Goal: Information Seeking & Learning: Learn about a topic

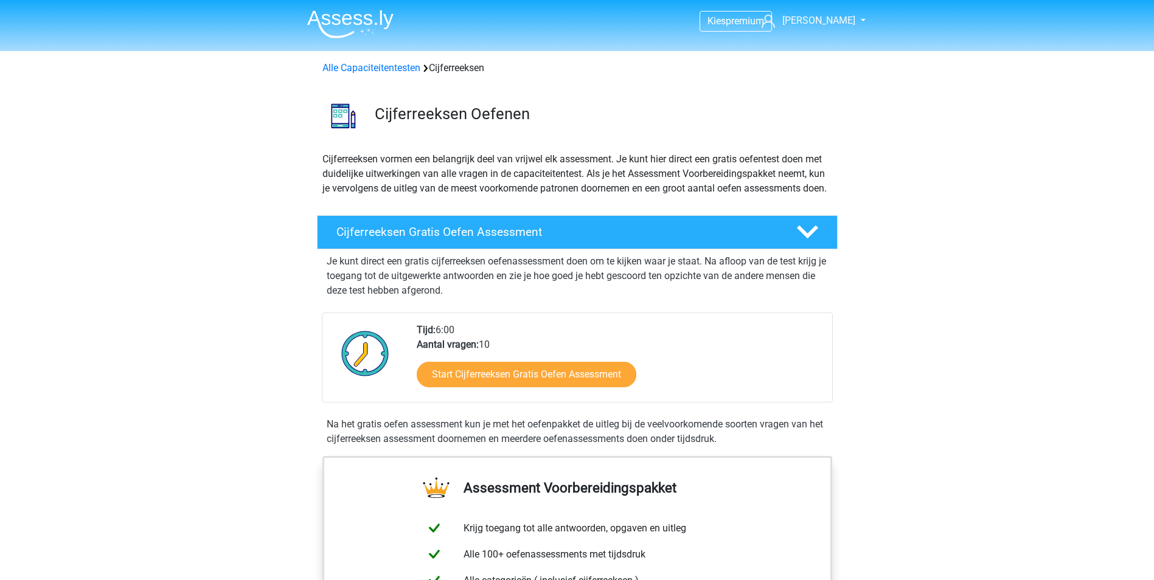
scroll to position [638, 0]
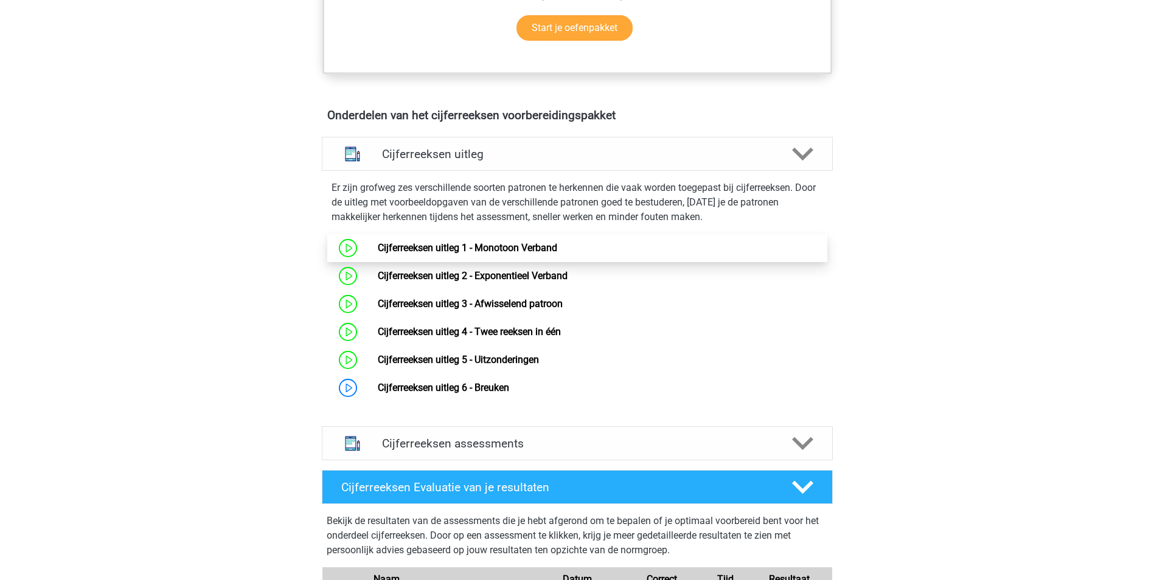
click at [513, 254] on link "Cijferreeksen uitleg 1 - Monotoon Verband" at bounding box center [467, 248] width 179 height 12
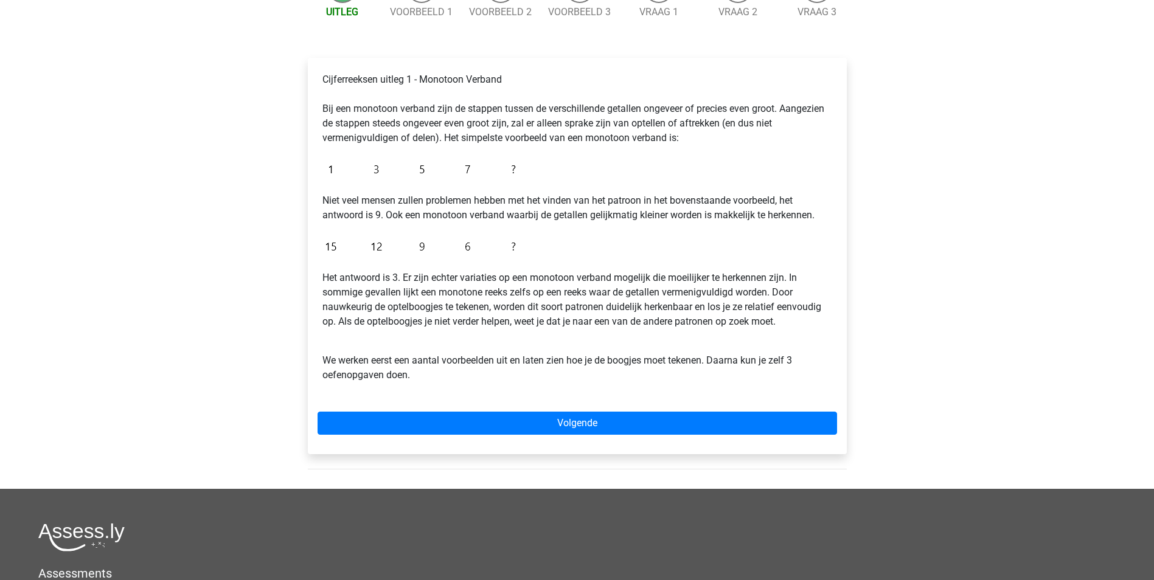
scroll to position [158, 0]
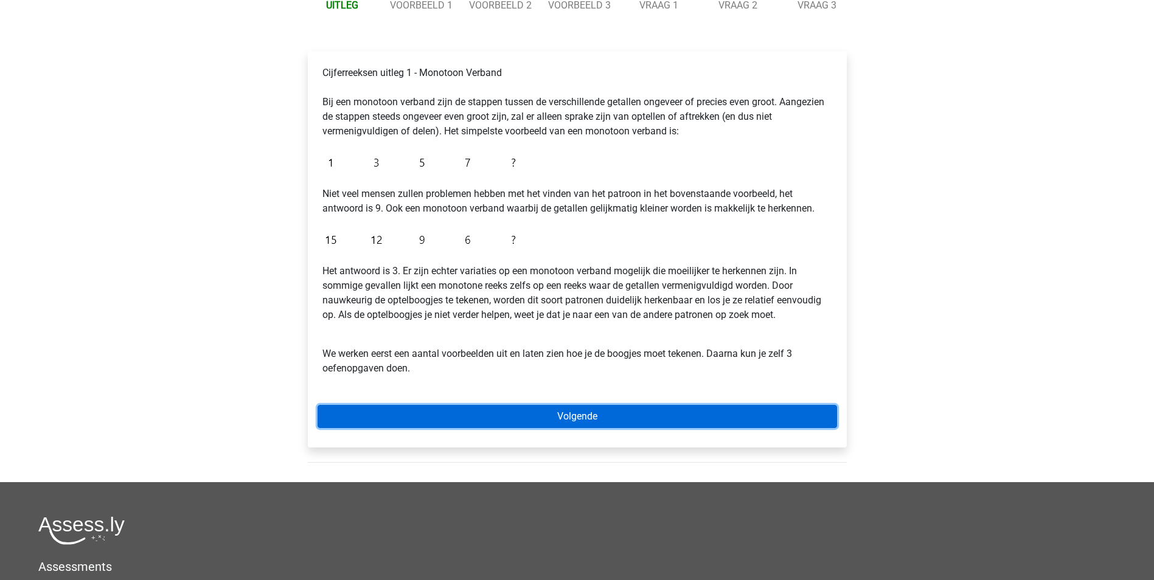
click at [562, 415] on link "Volgende" at bounding box center [576, 416] width 519 height 23
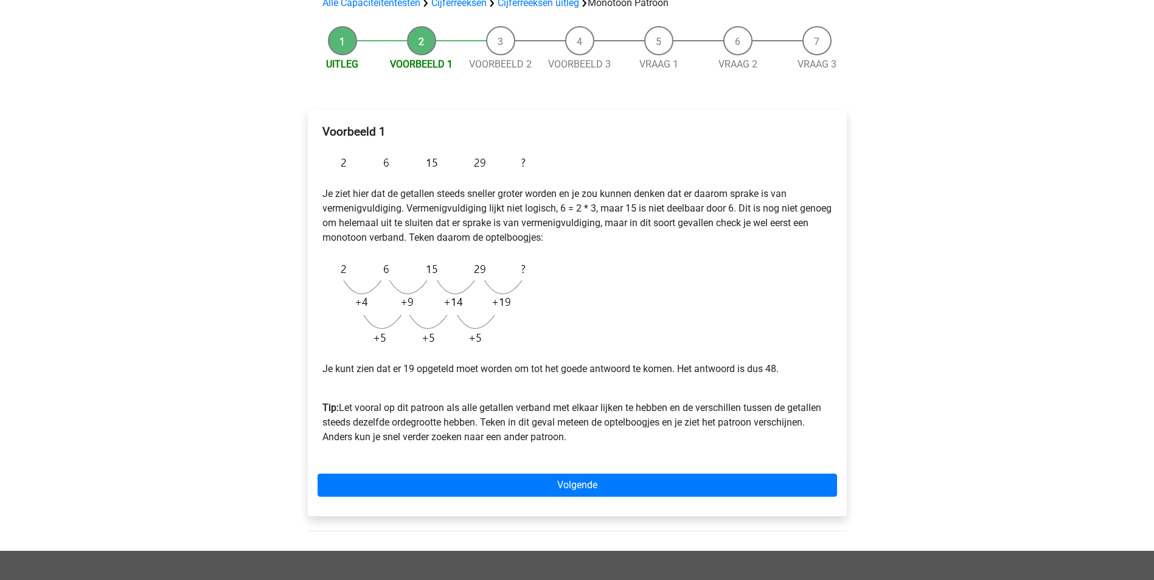
scroll to position [100, 0]
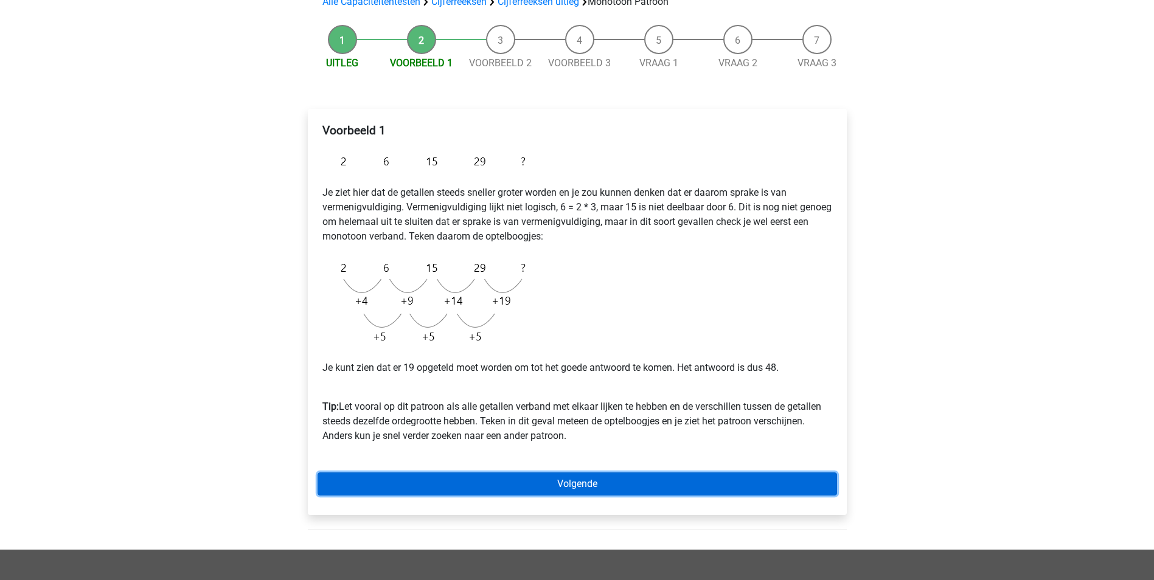
click at [581, 480] on link "Volgende" at bounding box center [576, 483] width 519 height 23
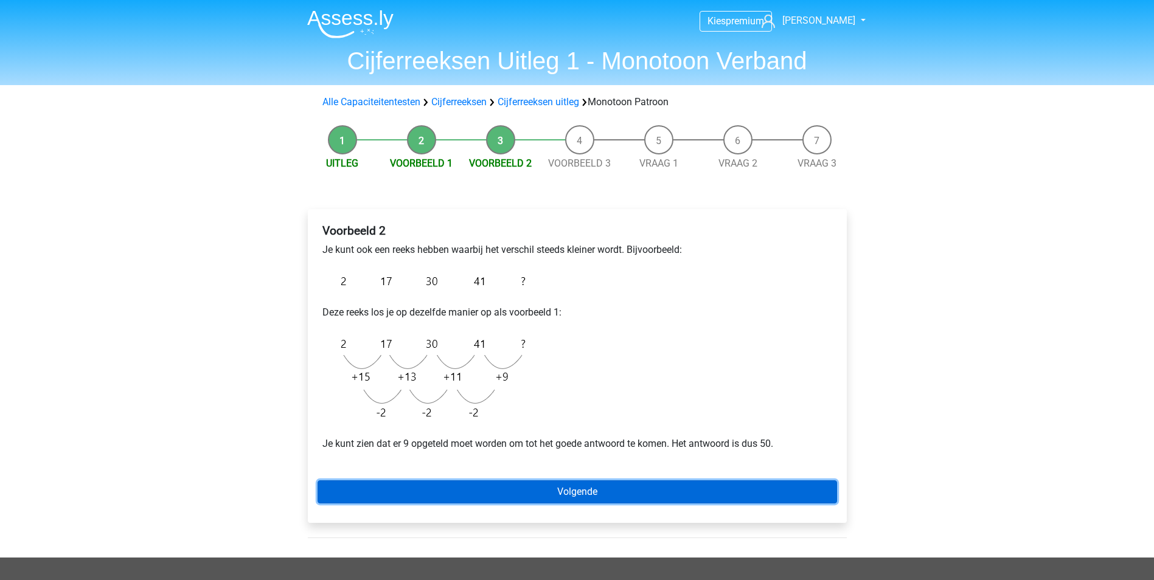
click at [581, 486] on link "Volgende" at bounding box center [576, 491] width 519 height 23
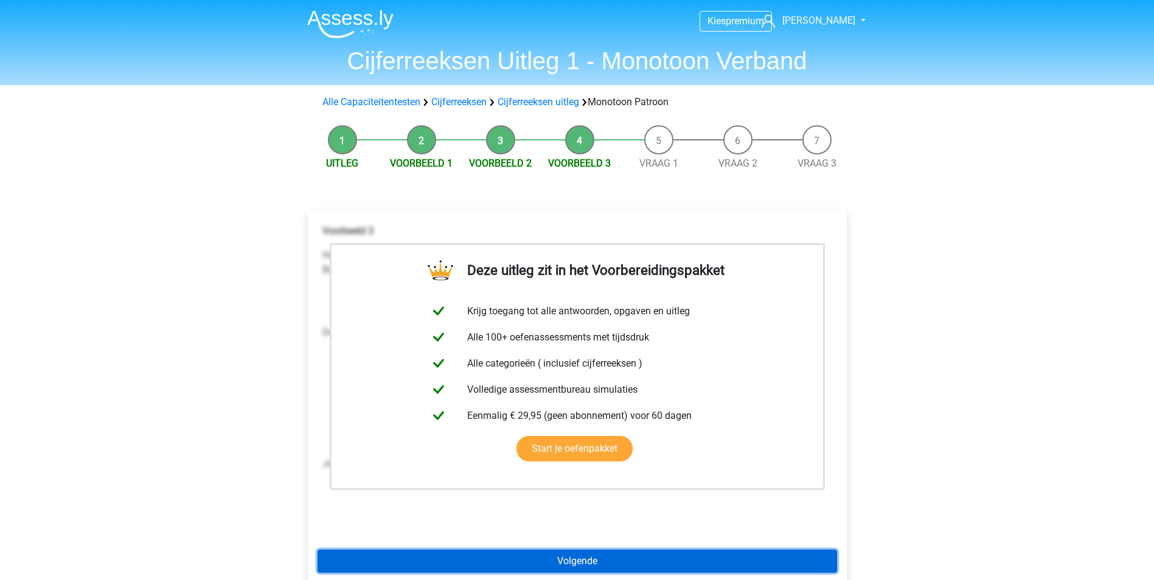
click at [583, 561] on link "Volgende" at bounding box center [576, 561] width 519 height 23
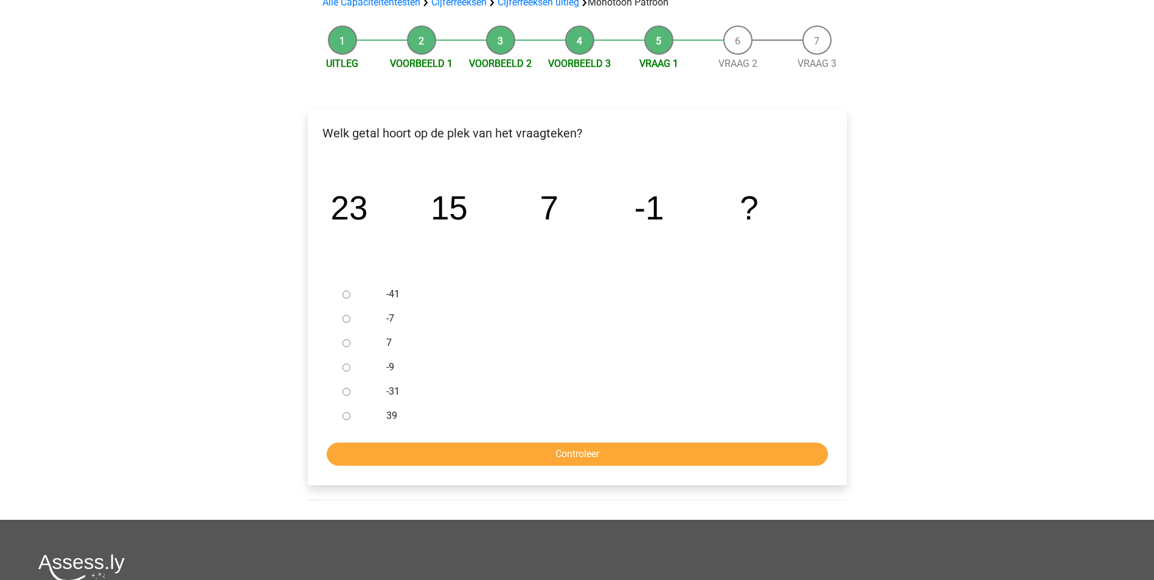
scroll to position [100, 0]
click at [345, 345] on input "7" at bounding box center [346, 343] width 8 height 8
radio input "true"
click at [578, 452] on input "Controleer" at bounding box center [577, 453] width 501 height 23
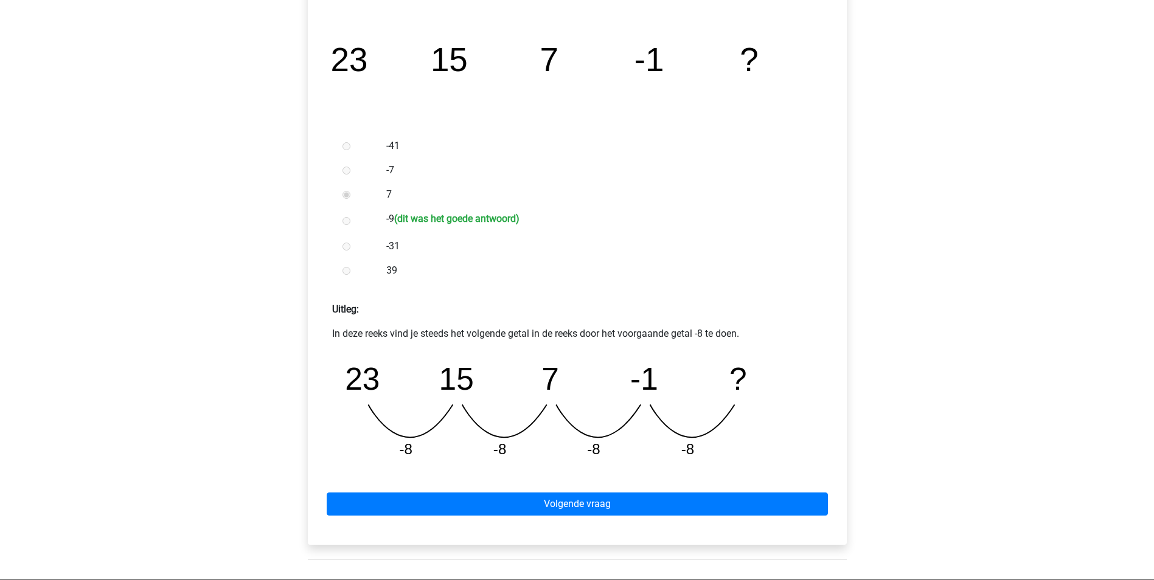
scroll to position [265, 0]
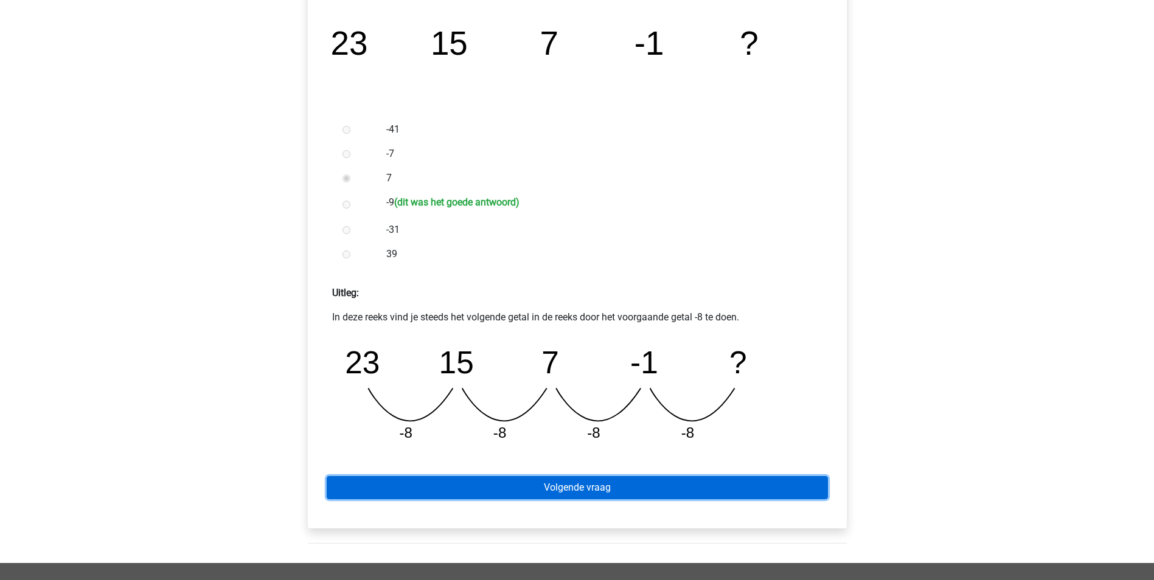
click at [624, 488] on link "Volgende vraag" at bounding box center [577, 487] width 501 height 23
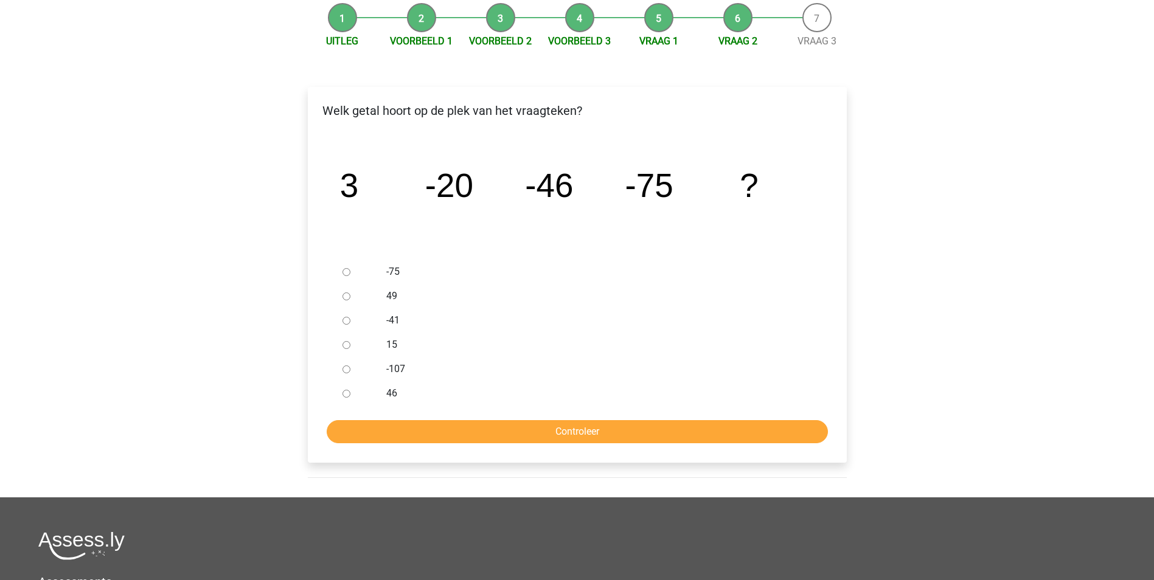
scroll to position [137, 0]
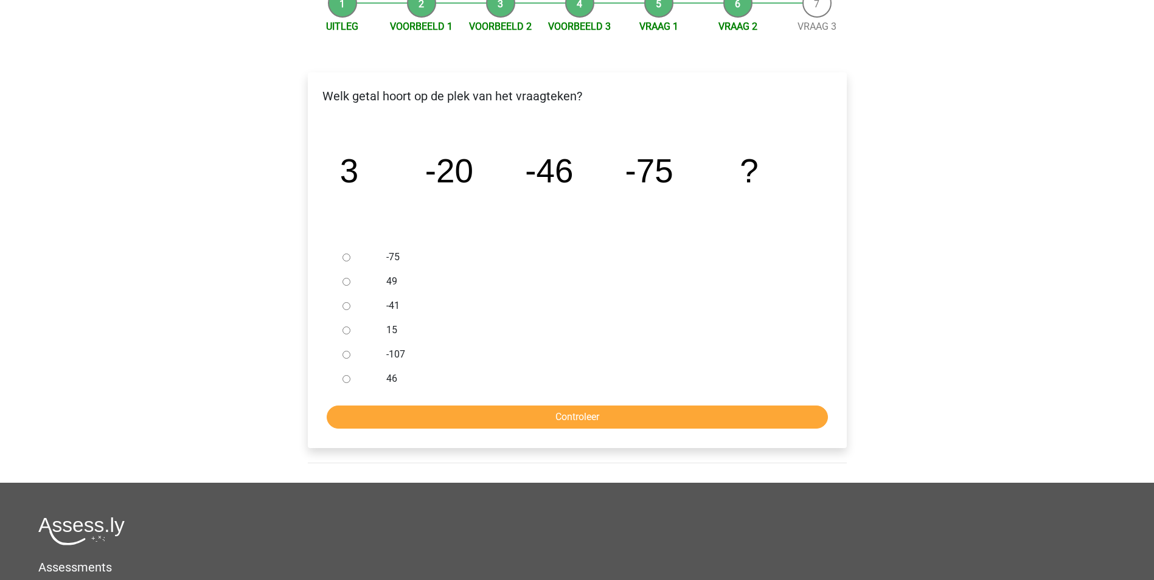
click at [344, 355] on input "-107" at bounding box center [346, 355] width 8 height 8
radio input "true"
click at [425, 407] on input "Controleer" at bounding box center [577, 417] width 501 height 23
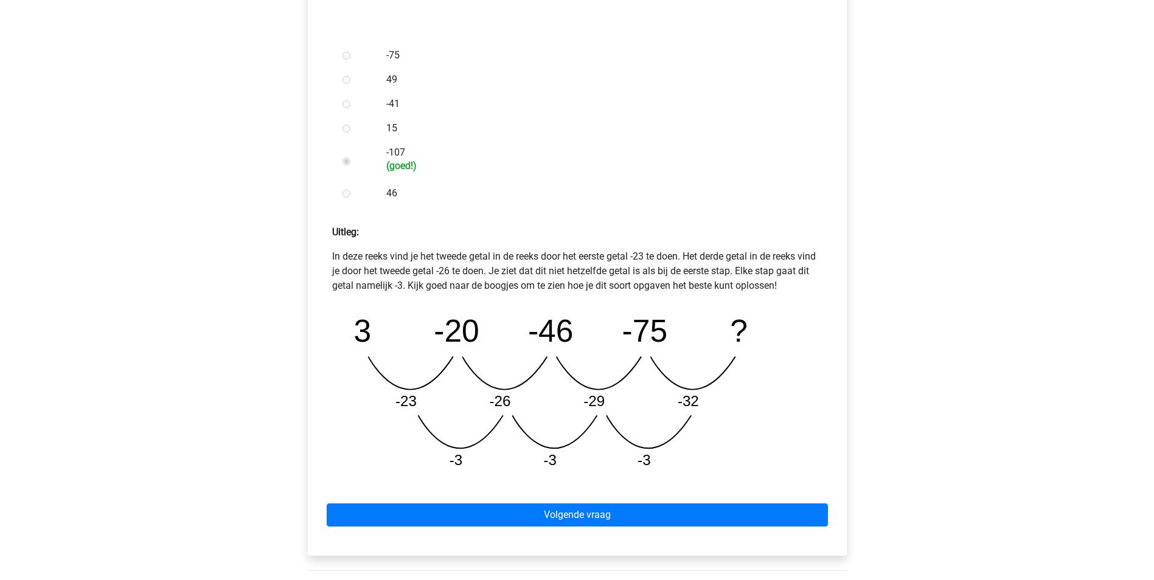
scroll to position [341, 0]
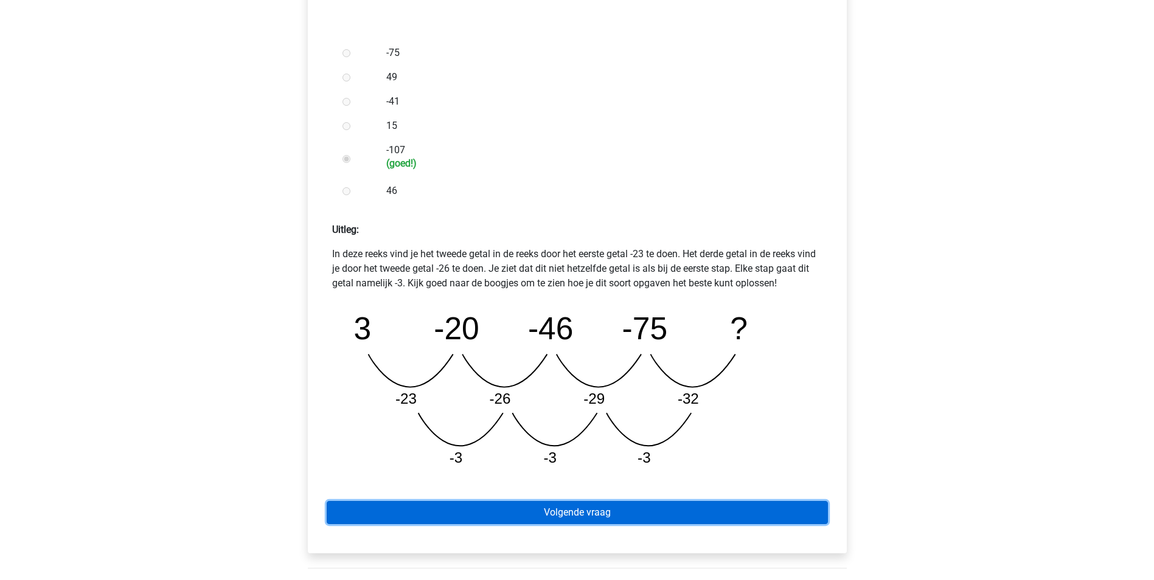
click at [576, 513] on link "Volgende vraag" at bounding box center [577, 512] width 501 height 23
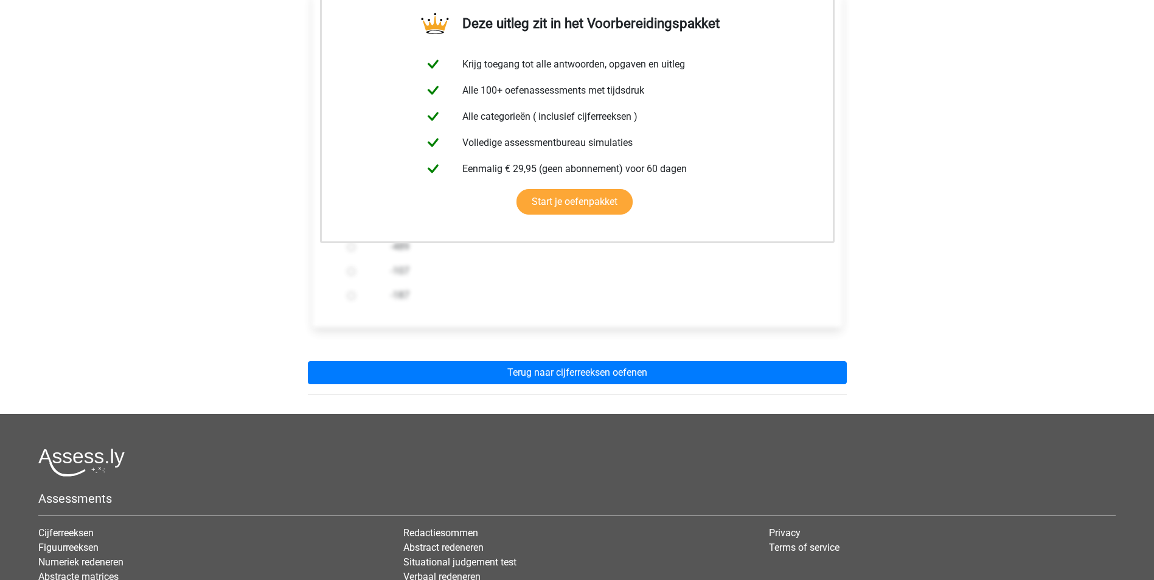
scroll to position [227, 0]
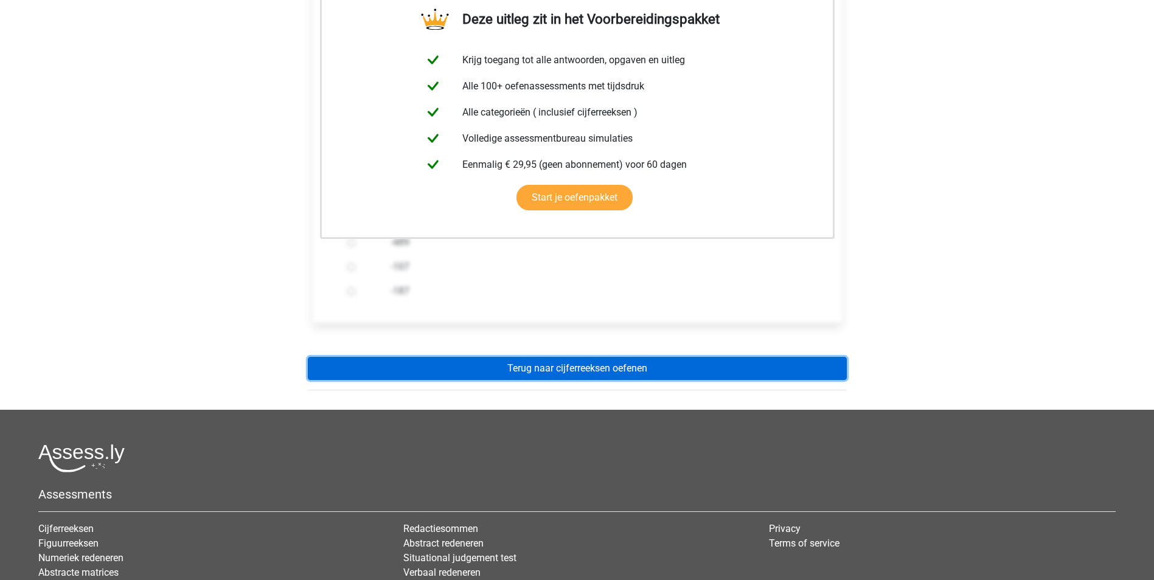
click at [563, 365] on link "Terug naar cijferreeksen oefenen" at bounding box center [577, 368] width 539 height 23
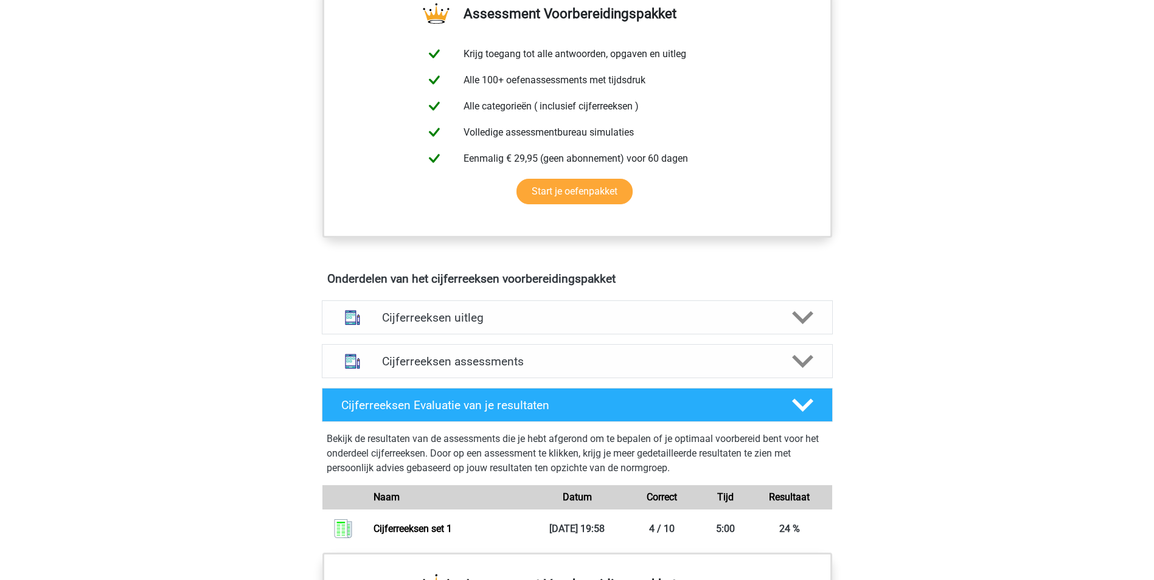
scroll to position [476, 0]
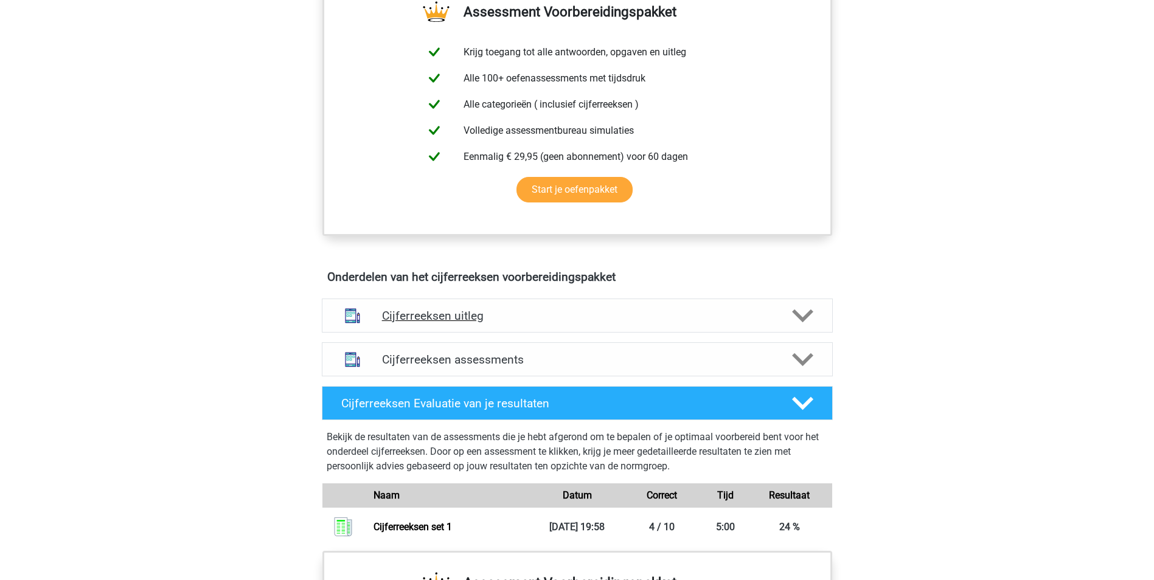
click at [803, 327] on icon at bounding box center [802, 315] width 21 height 21
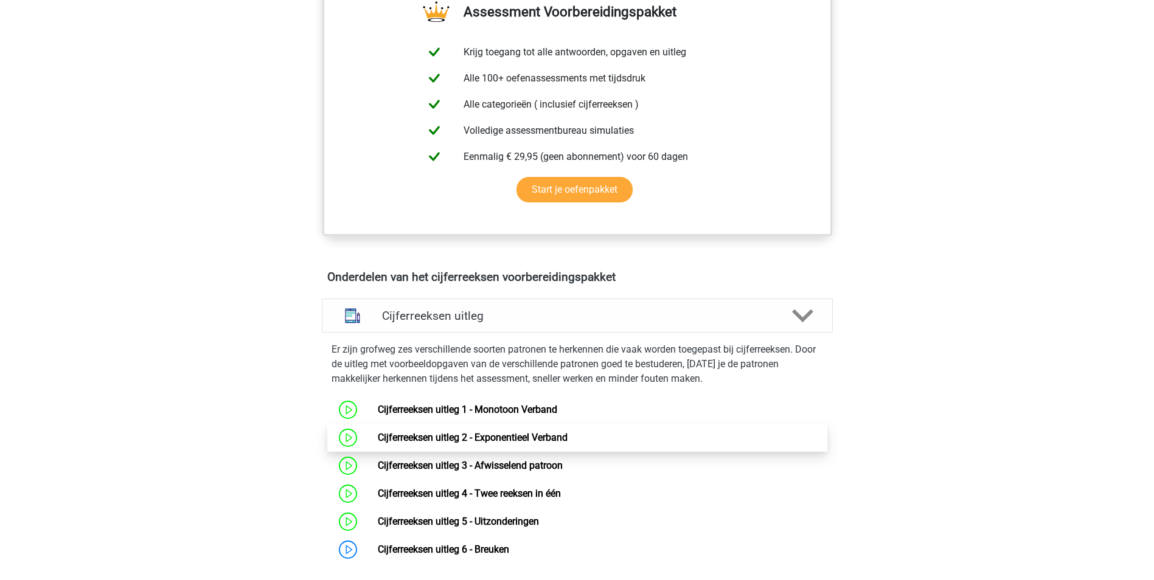
click at [496, 443] on link "Cijferreeksen uitleg 2 - Exponentieel Verband" at bounding box center [473, 438] width 190 height 12
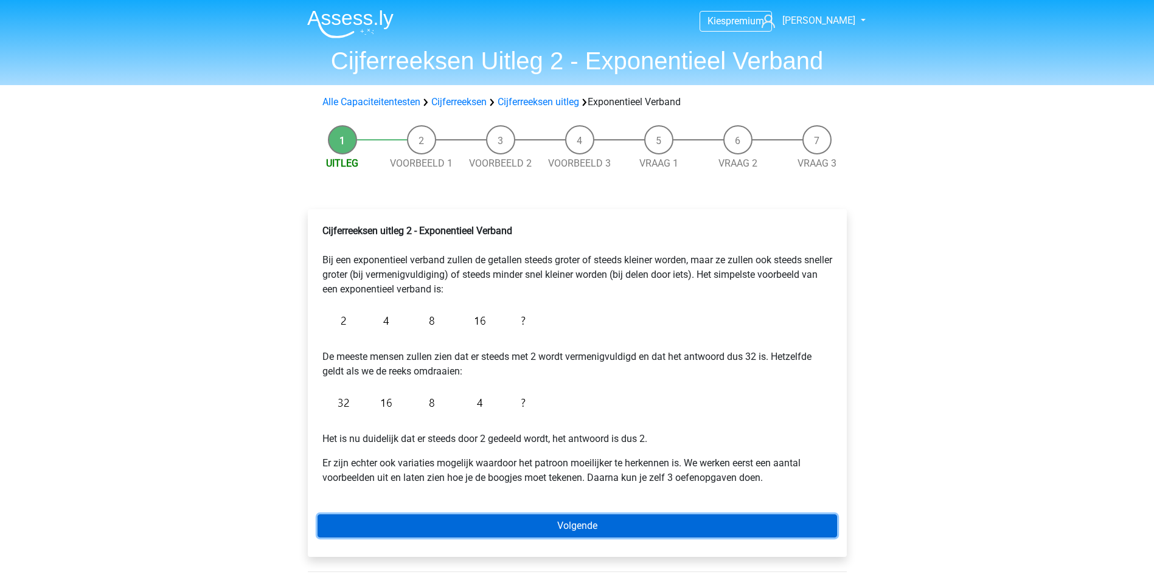
click at [567, 523] on link "Volgende" at bounding box center [576, 525] width 519 height 23
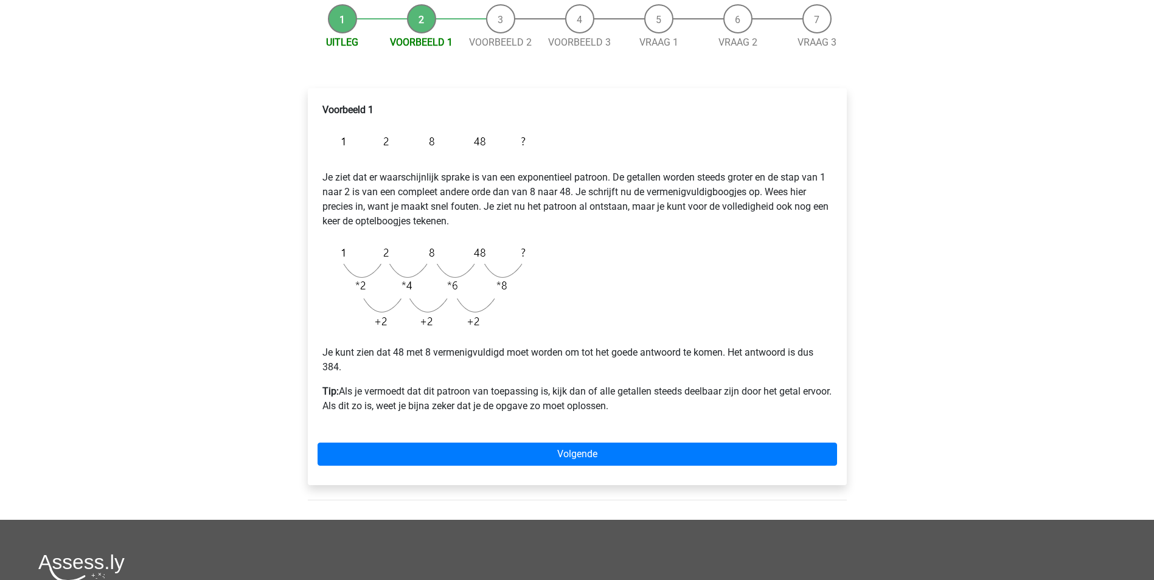
scroll to position [137, 0]
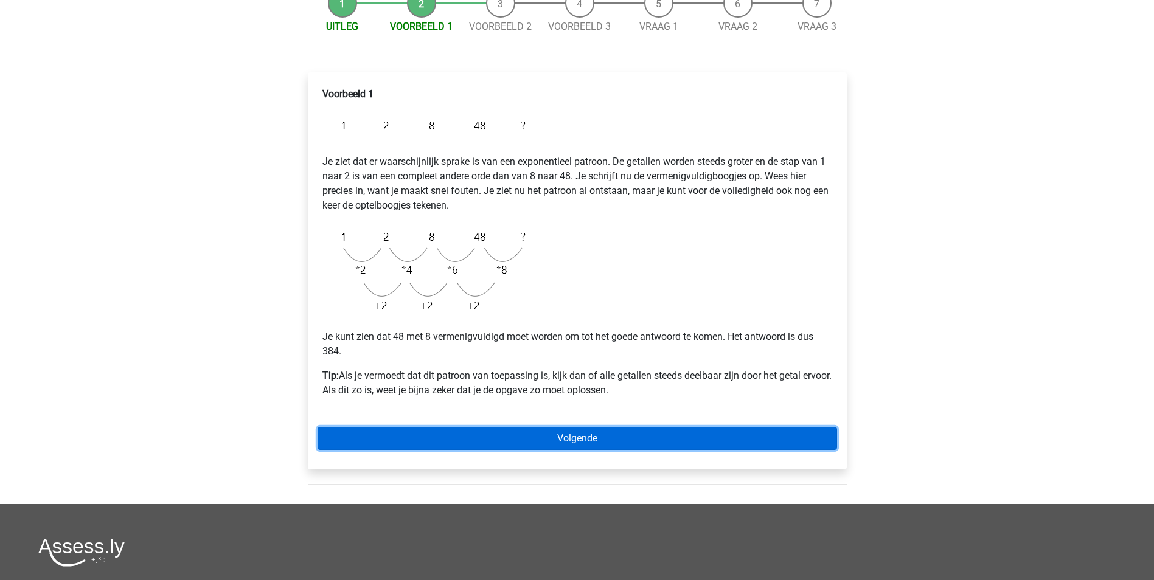
click at [579, 433] on link "Volgende" at bounding box center [576, 438] width 519 height 23
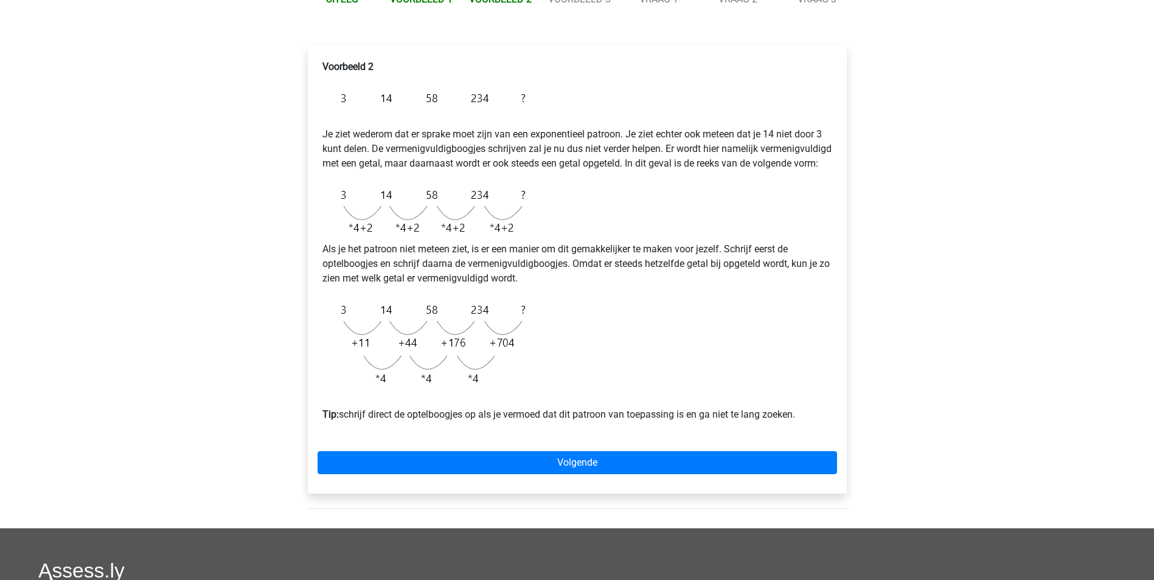
scroll to position [170, 0]
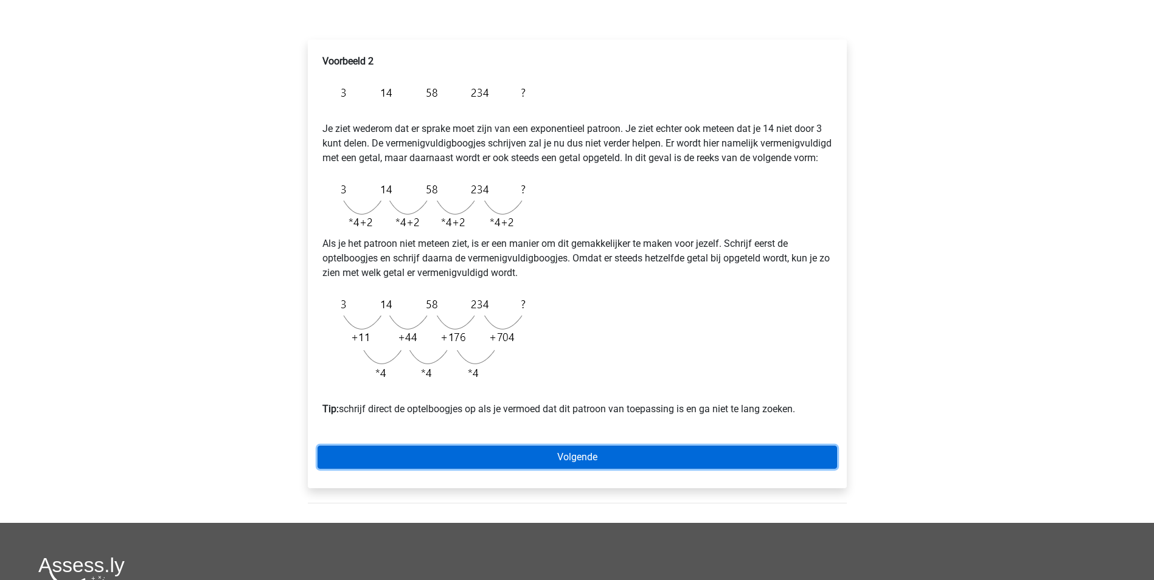
click at [578, 468] on link "Volgende" at bounding box center [576, 457] width 519 height 23
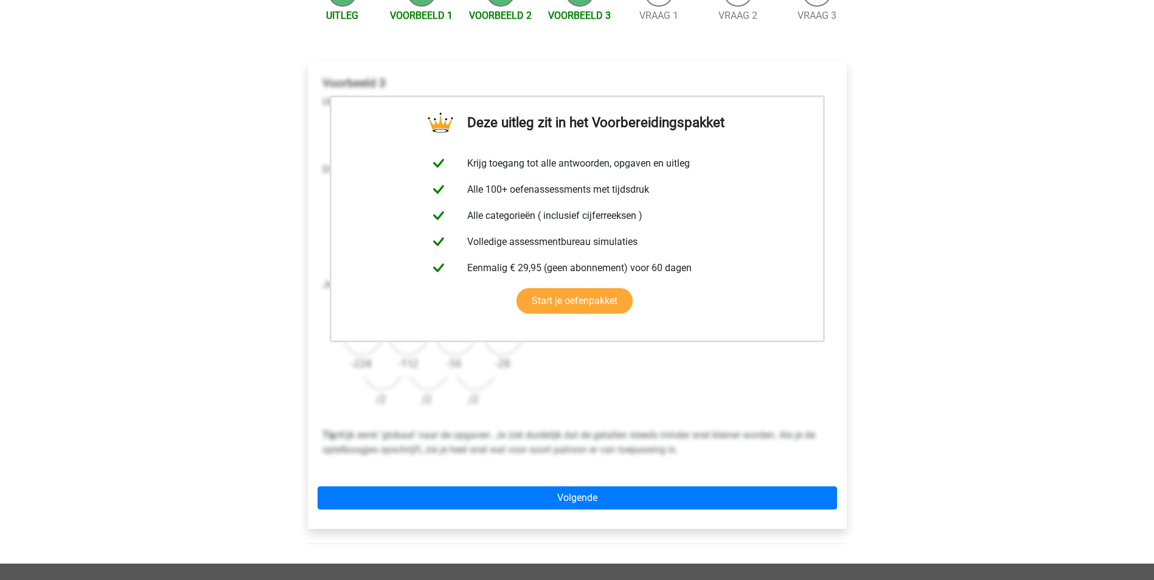
scroll to position [226, 0]
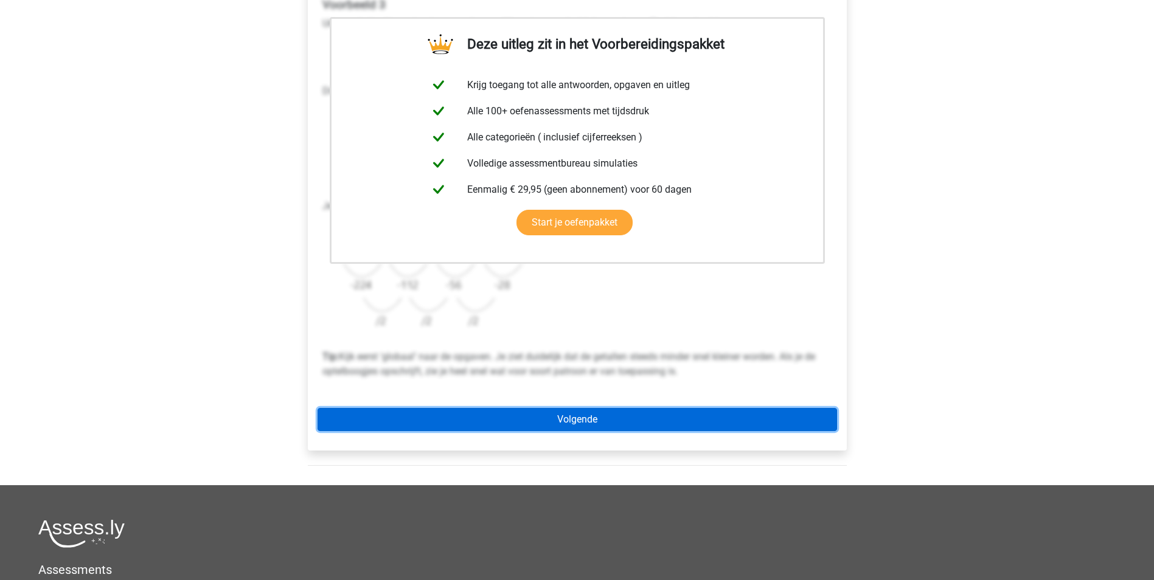
click at [582, 415] on link "Volgende" at bounding box center [576, 419] width 519 height 23
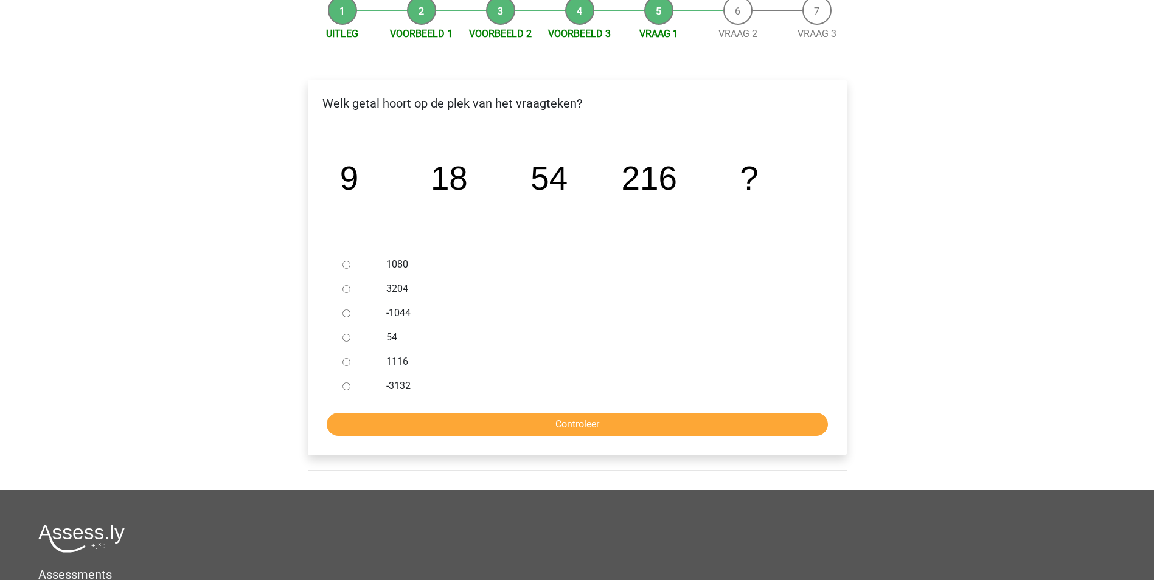
scroll to position [144, 0]
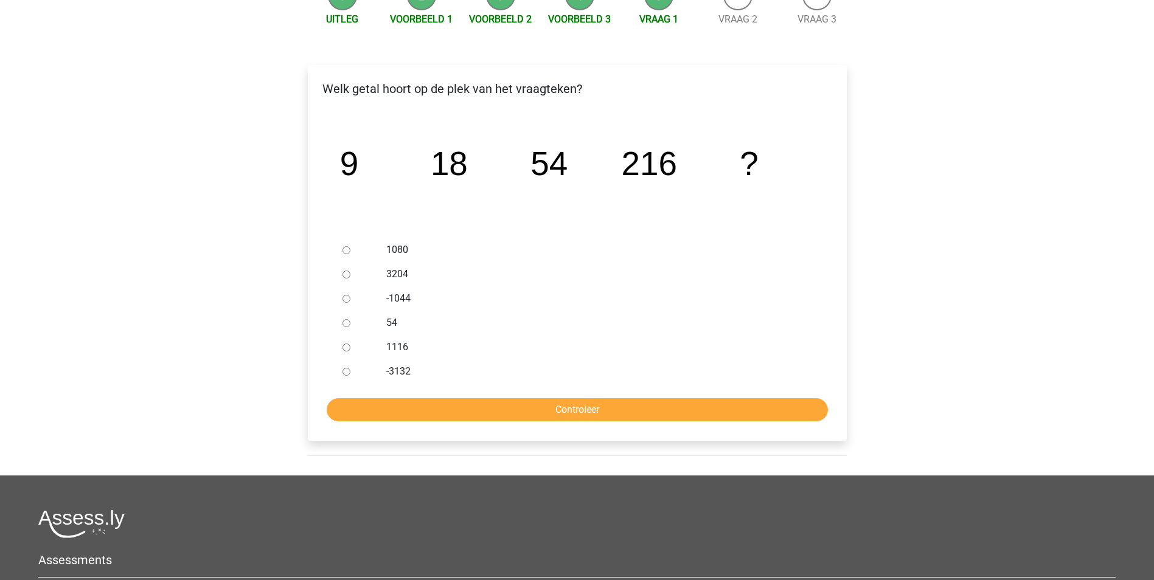
click at [345, 252] on input "1080" at bounding box center [346, 250] width 8 height 8
radio input "true"
click at [579, 412] on input "Controleer" at bounding box center [577, 409] width 501 height 23
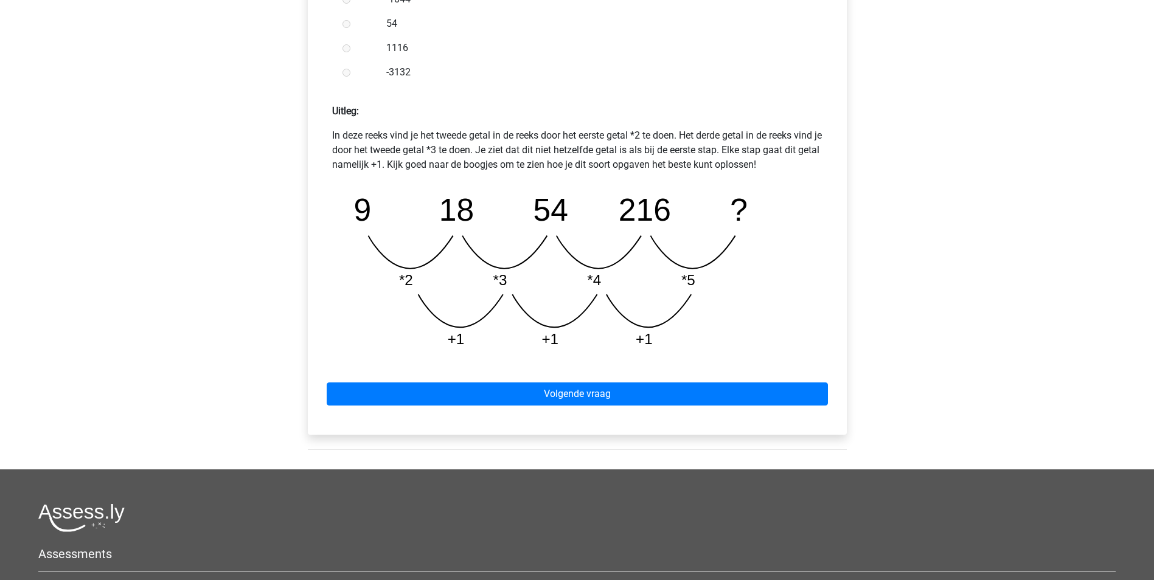
scroll to position [519, 0]
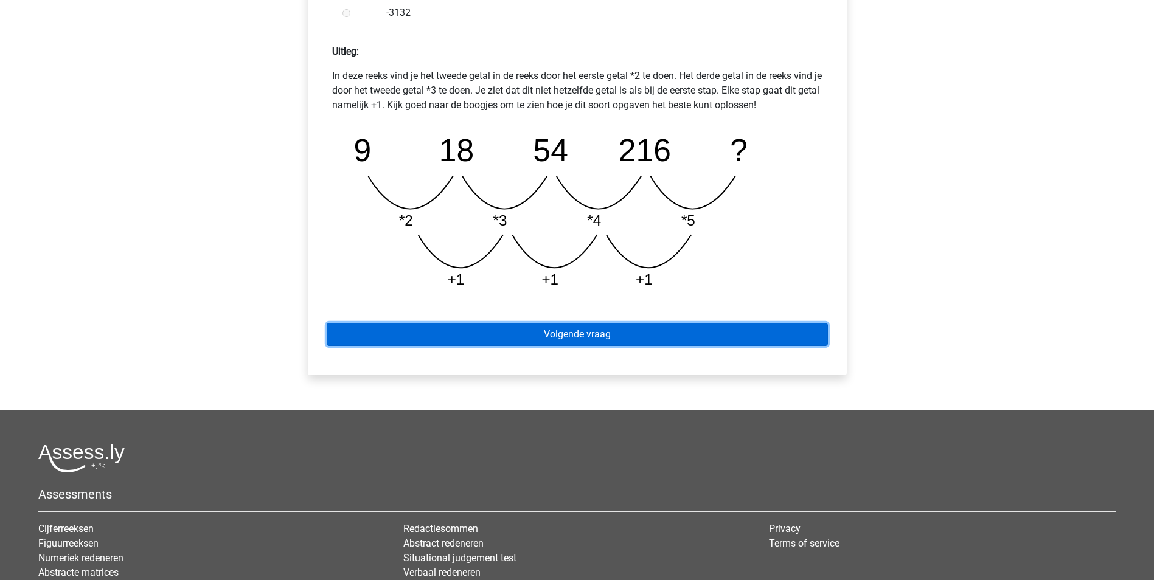
click at [561, 333] on link "Volgende vraag" at bounding box center [577, 334] width 501 height 23
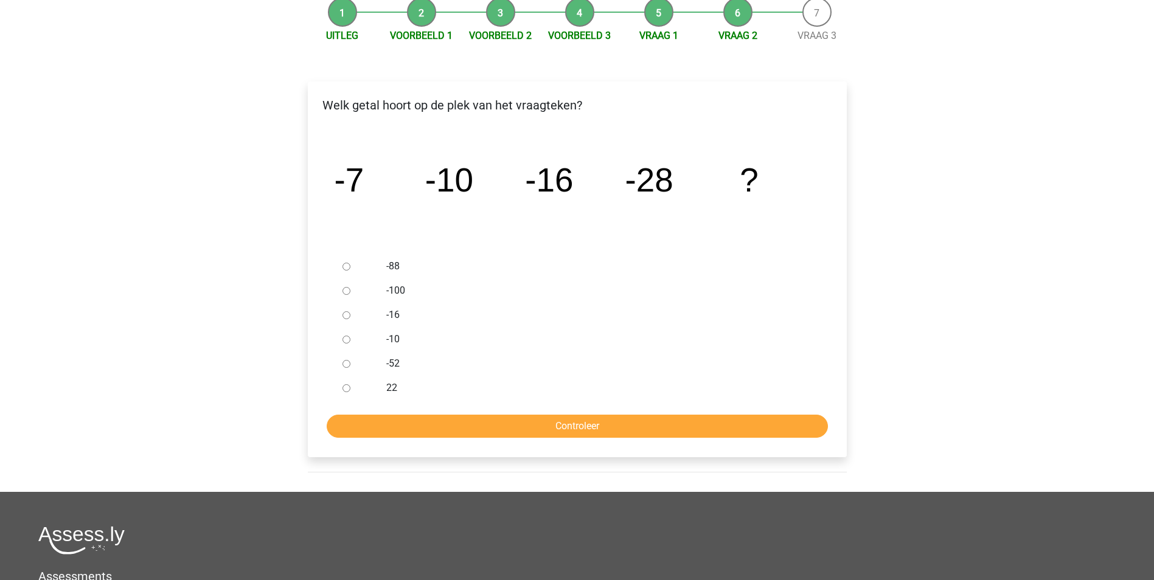
scroll to position [128, 0]
click at [347, 361] on input "-52" at bounding box center [346, 363] width 8 height 8
radio input "true"
click at [576, 427] on input "Controleer" at bounding box center [577, 425] width 501 height 23
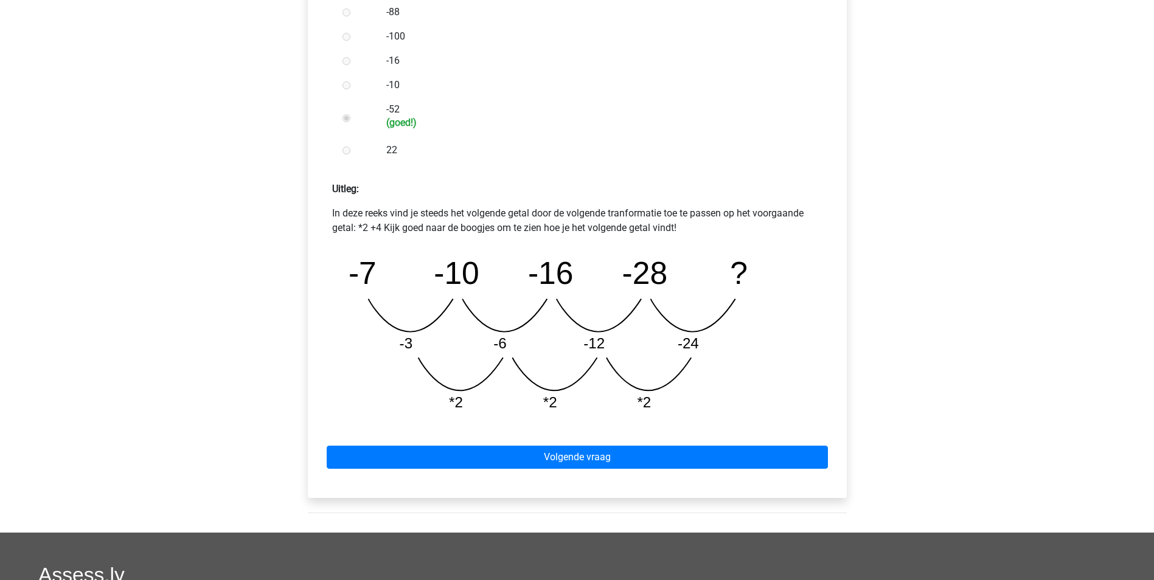
scroll to position [390, 0]
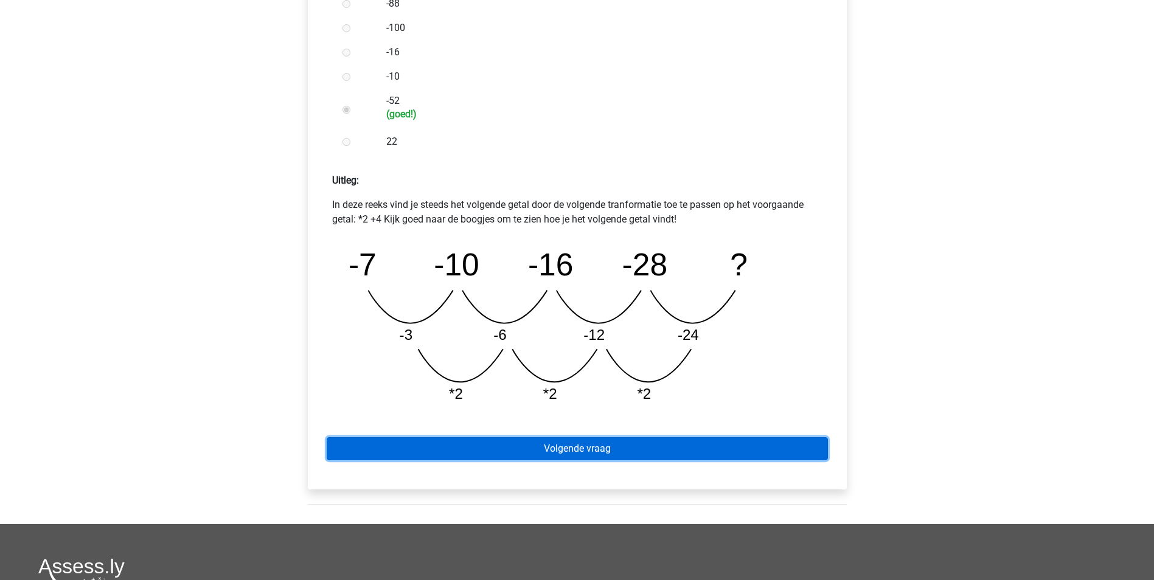
click at [576, 450] on link "Volgende vraag" at bounding box center [577, 448] width 501 height 23
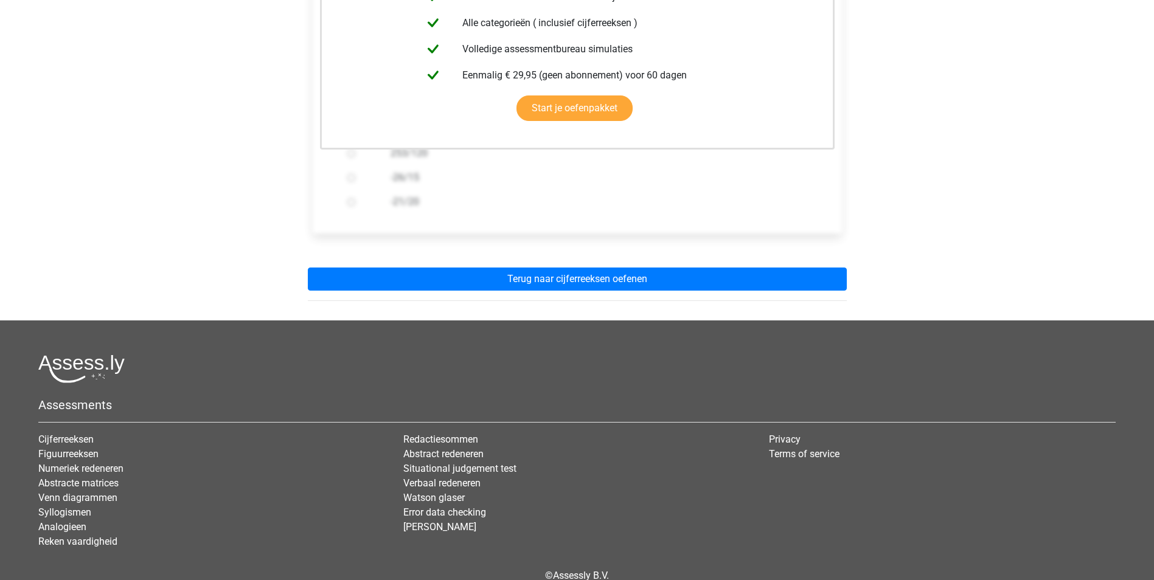
scroll to position [317, 0]
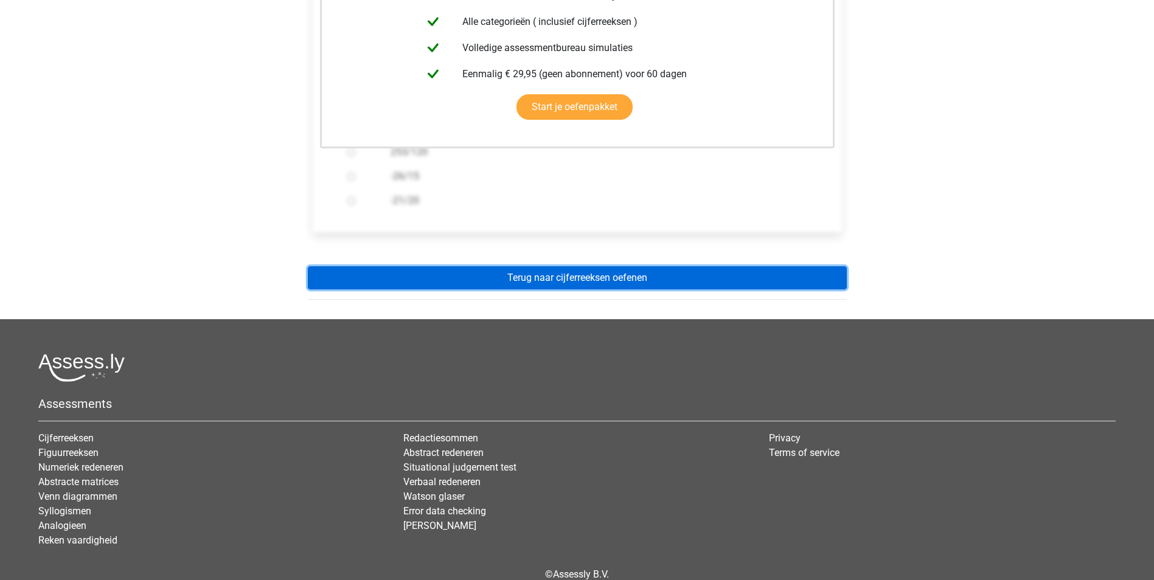
click at [570, 274] on link "Terug naar cijferreeksen oefenen" at bounding box center [577, 277] width 539 height 23
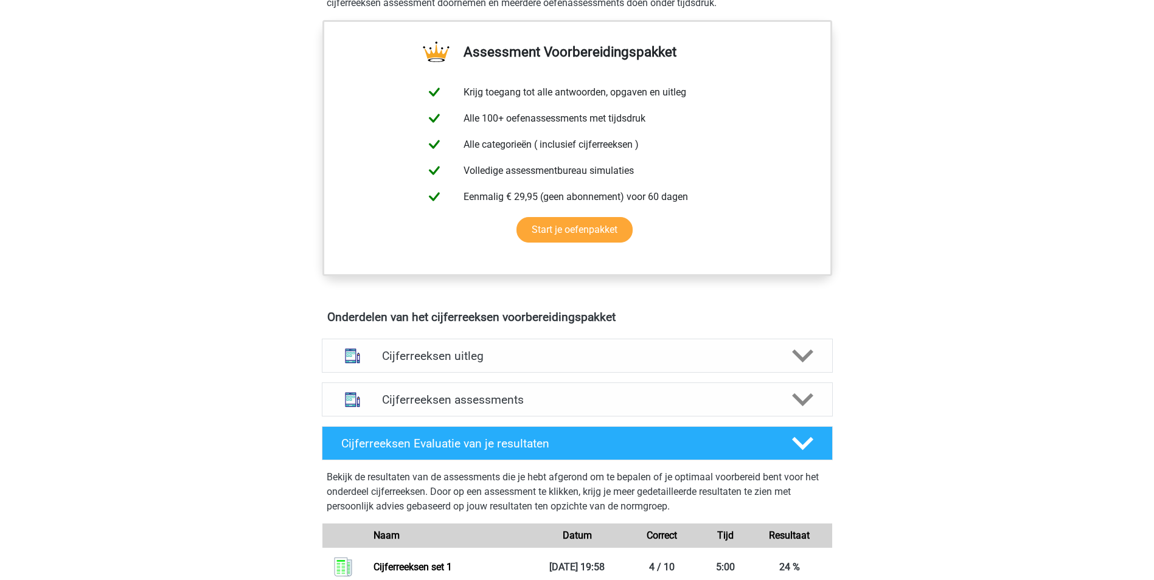
scroll to position [451, 0]
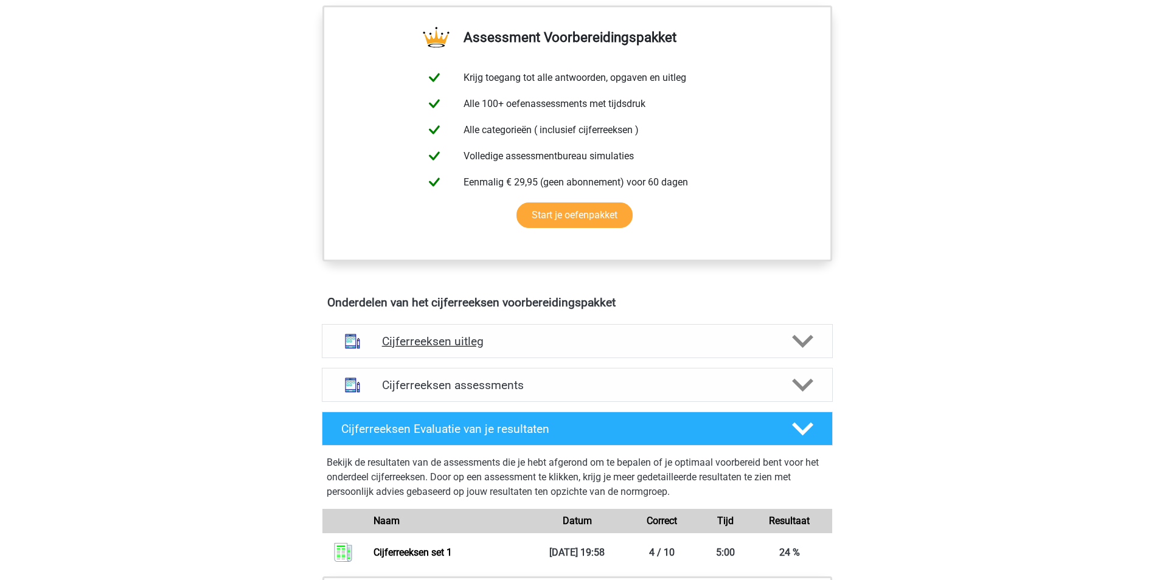
click at [804, 352] on icon at bounding box center [802, 341] width 21 height 21
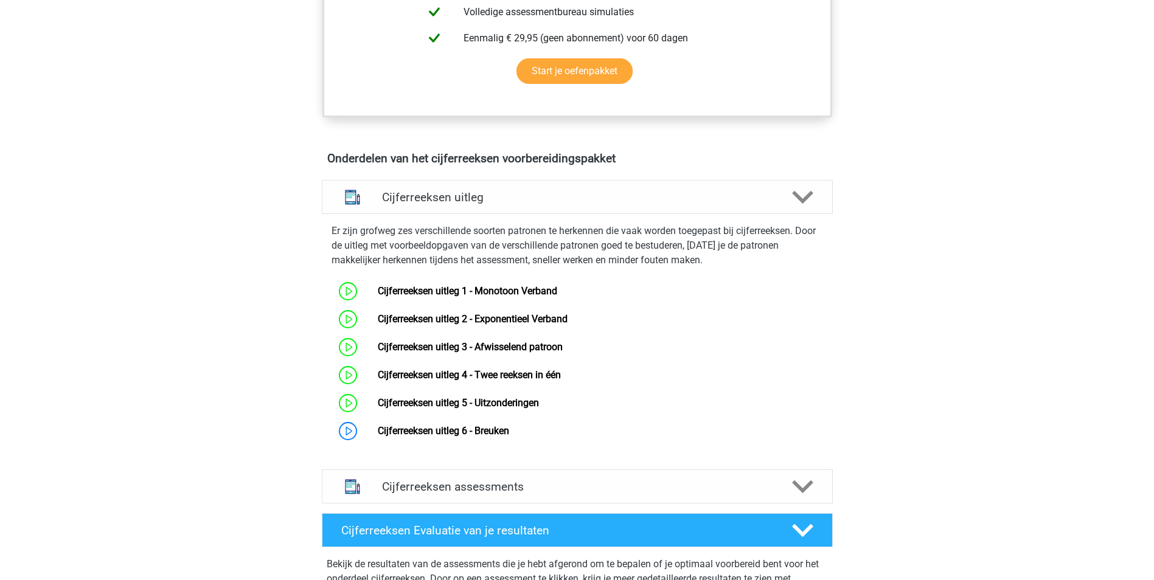
scroll to position [726, 0]
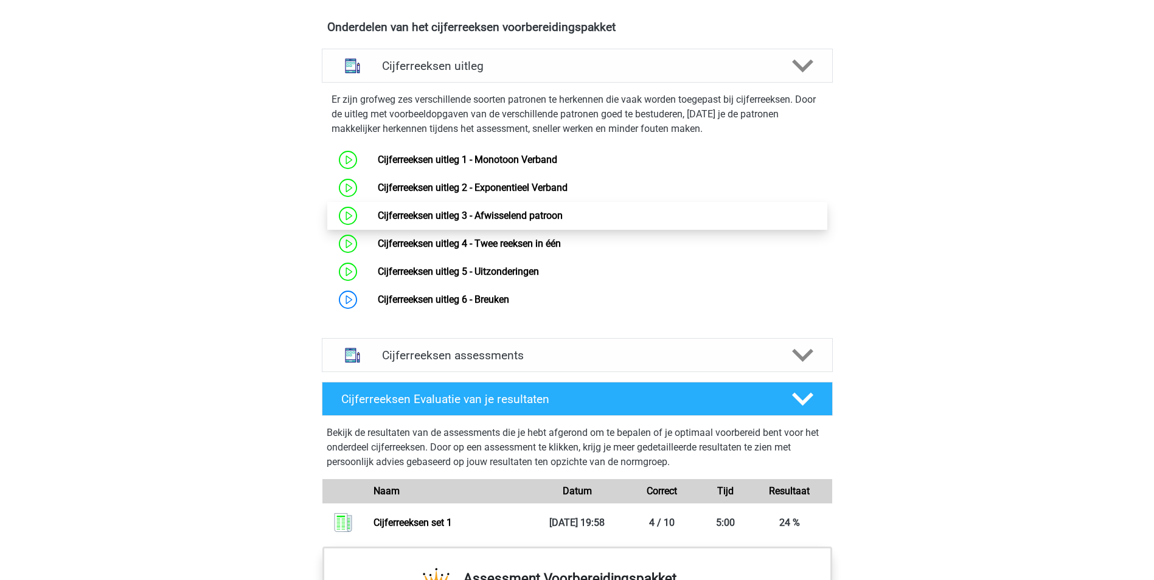
click at [504, 221] on link "Cijferreeksen uitleg 3 - Afwisselend patroon" at bounding box center [470, 216] width 185 height 12
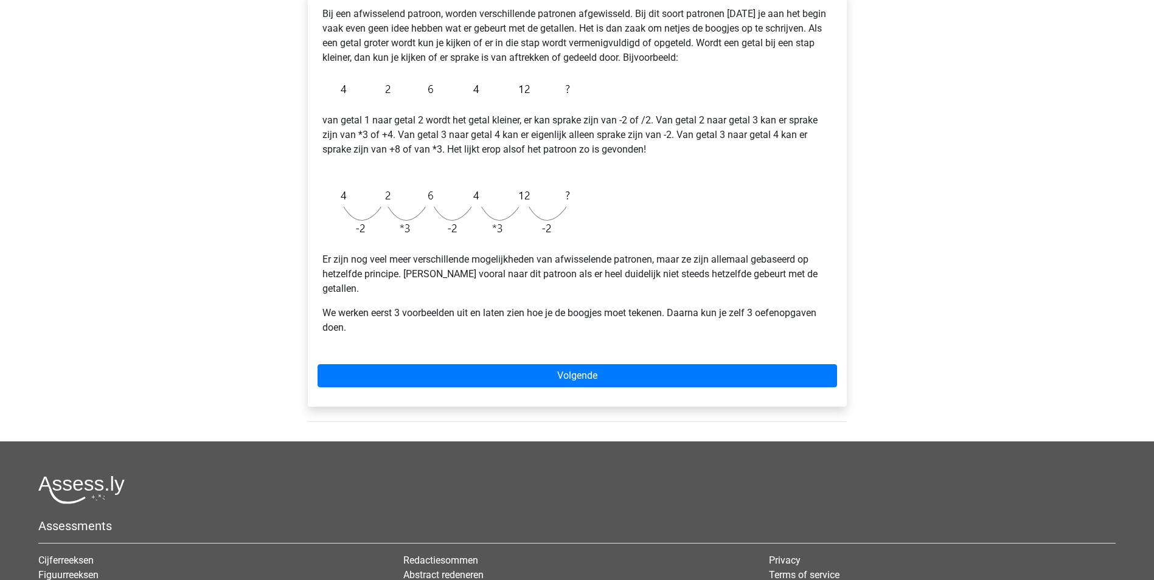
scroll to position [218, 0]
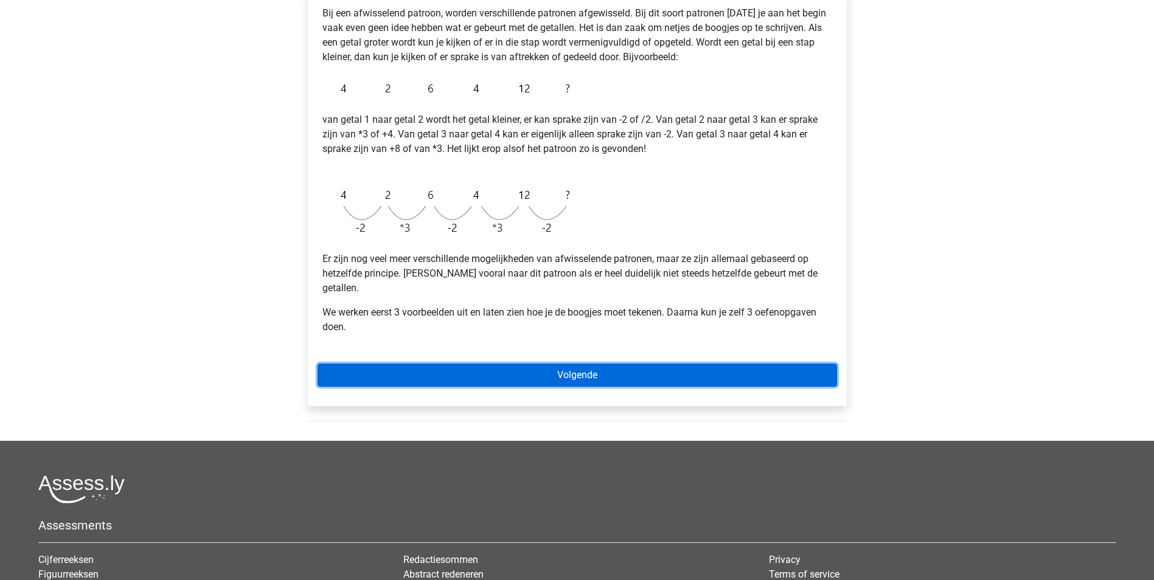
click at [564, 364] on link "Volgende" at bounding box center [576, 375] width 519 height 23
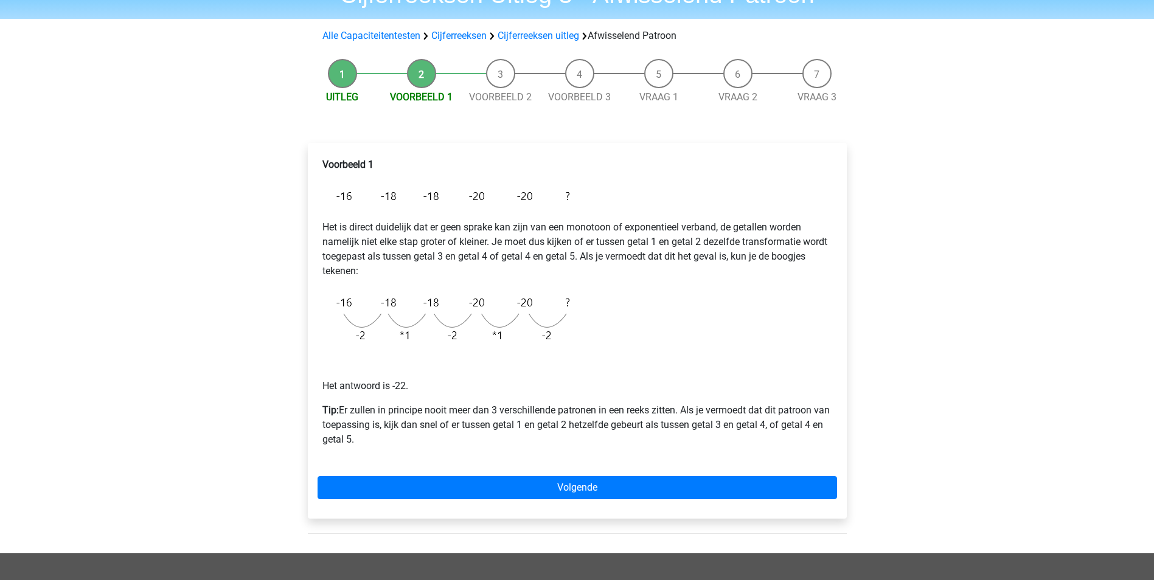
scroll to position [72, 0]
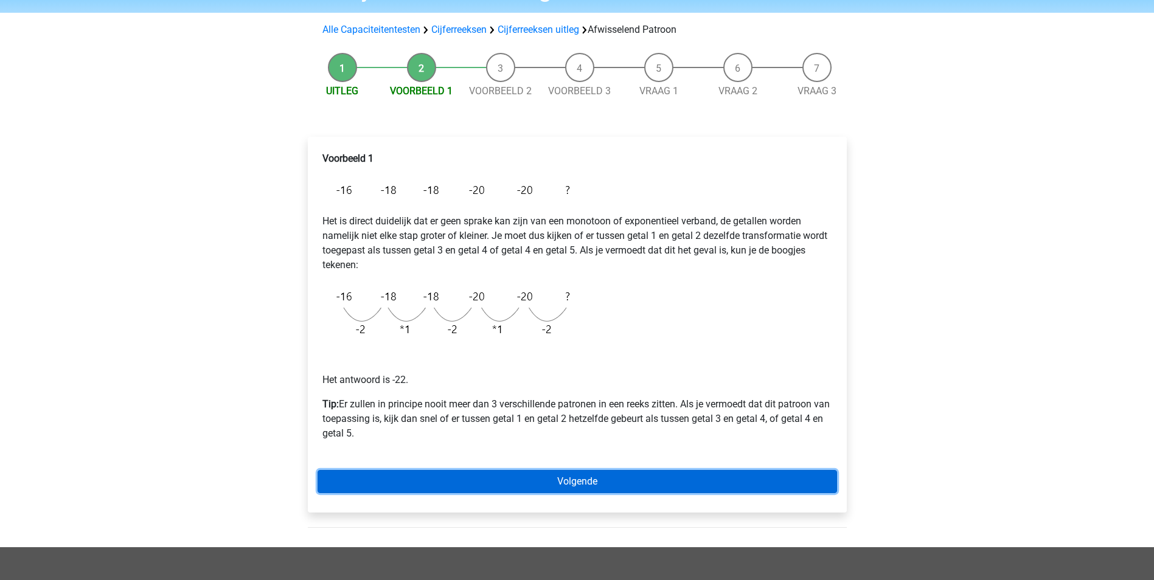
click at [562, 476] on link "Volgende" at bounding box center [576, 481] width 519 height 23
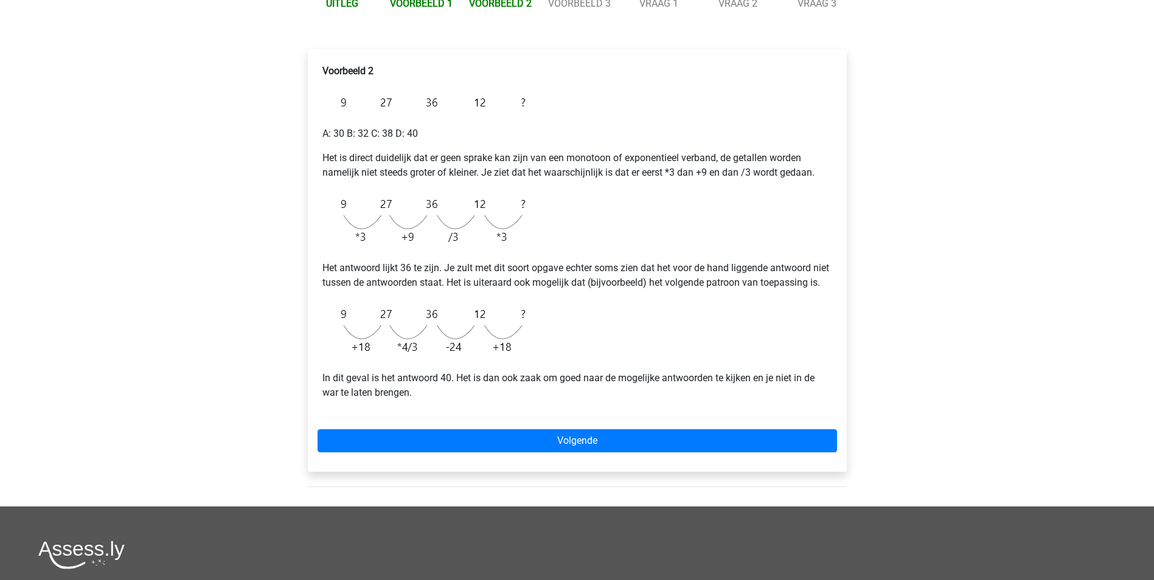
scroll to position [161, 0]
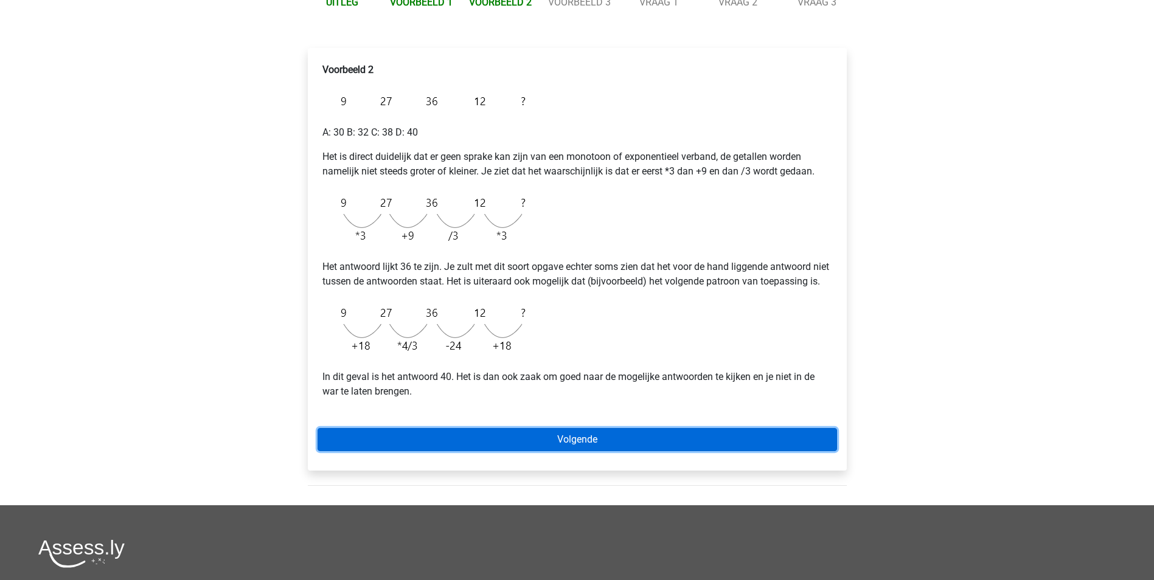
click at [567, 451] on link "Volgende" at bounding box center [576, 439] width 519 height 23
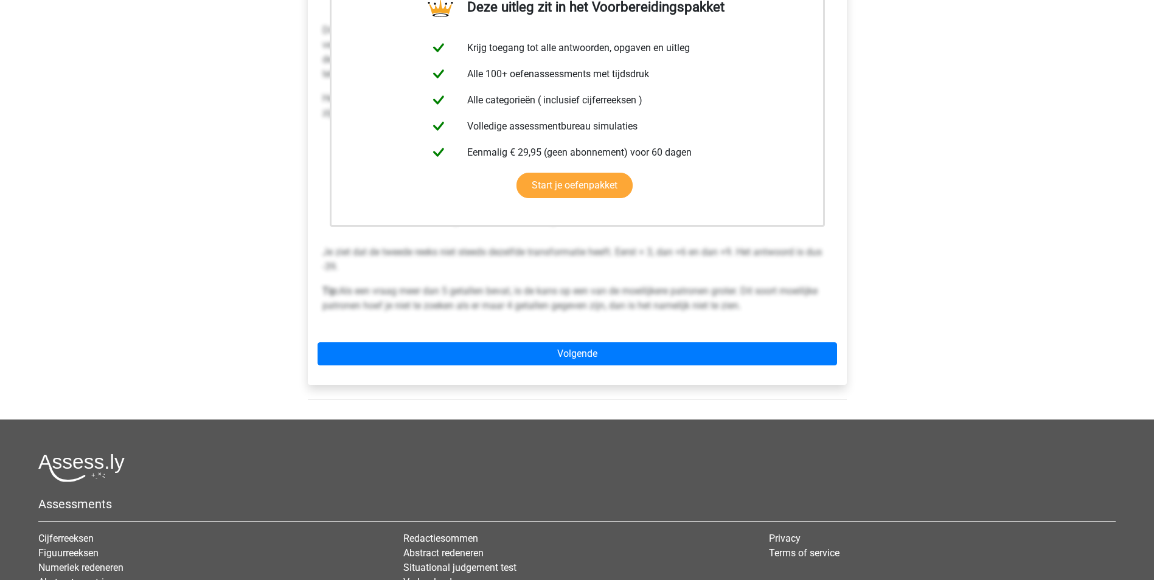
scroll to position [265, 0]
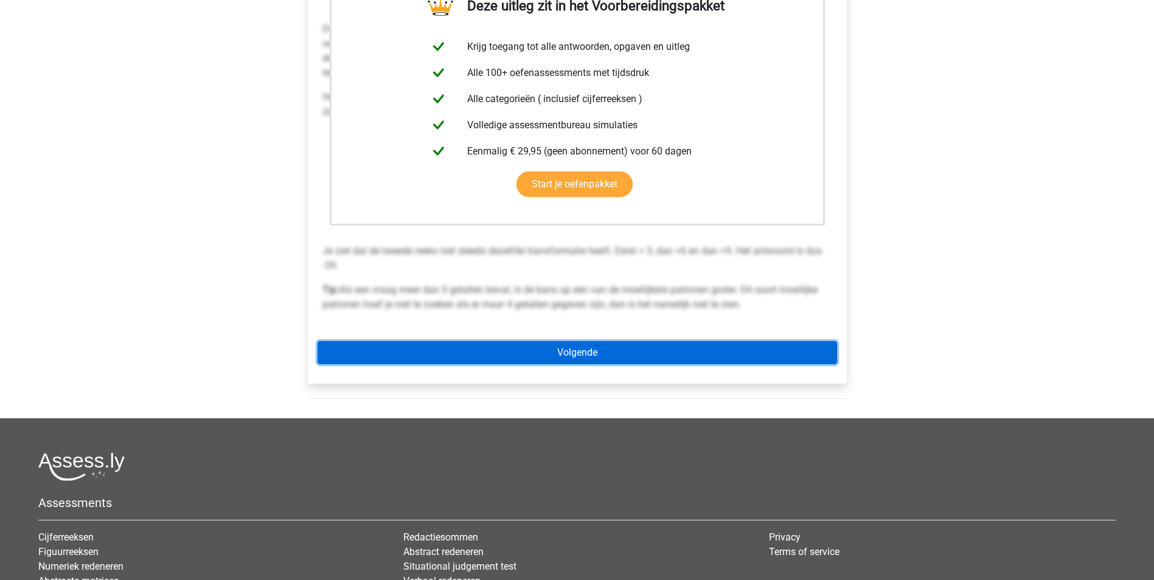
click at [559, 345] on link "Volgende" at bounding box center [576, 352] width 519 height 23
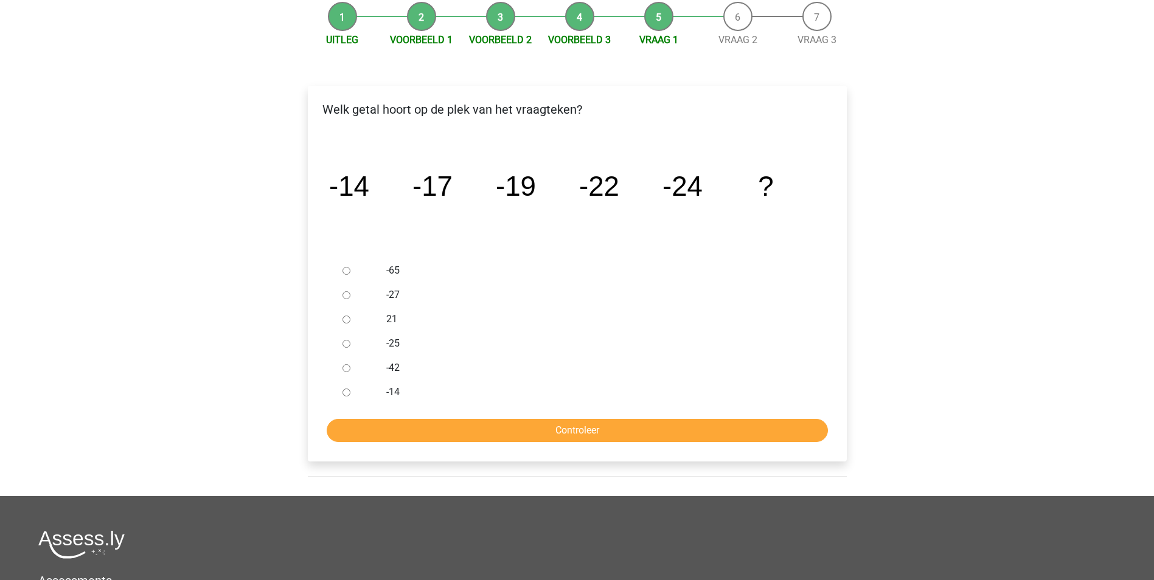
scroll to position [133, 0]
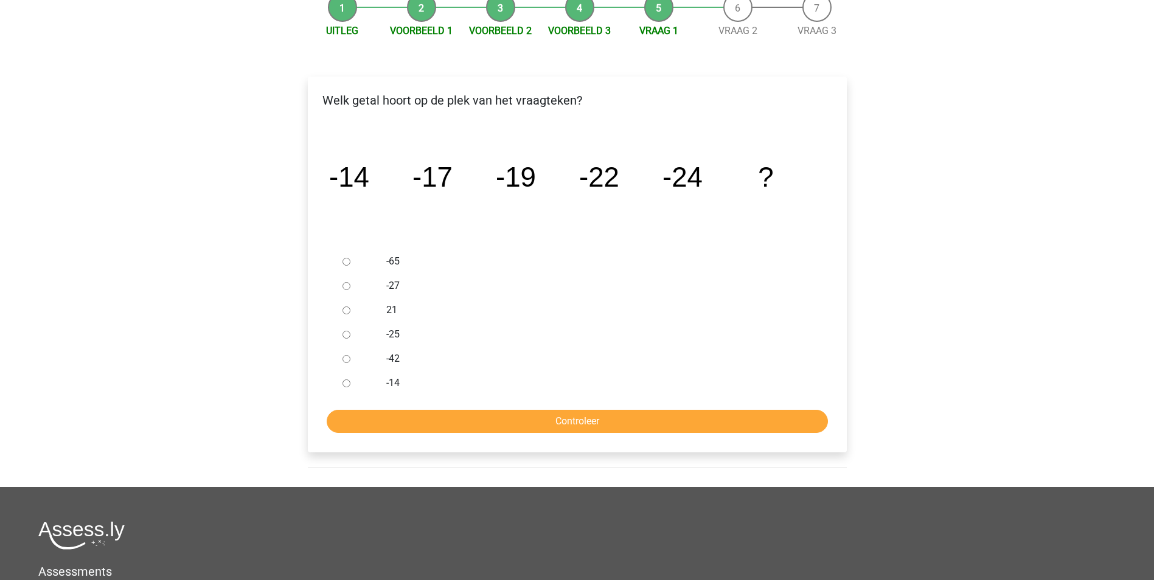
click at [348, 286] on input "-27" at bounding box center [346, 286] width 8 height 8
radio input "true"
click at [584, 422] on input "Controleer" at bounding box center [577, 421] width 501 height 23
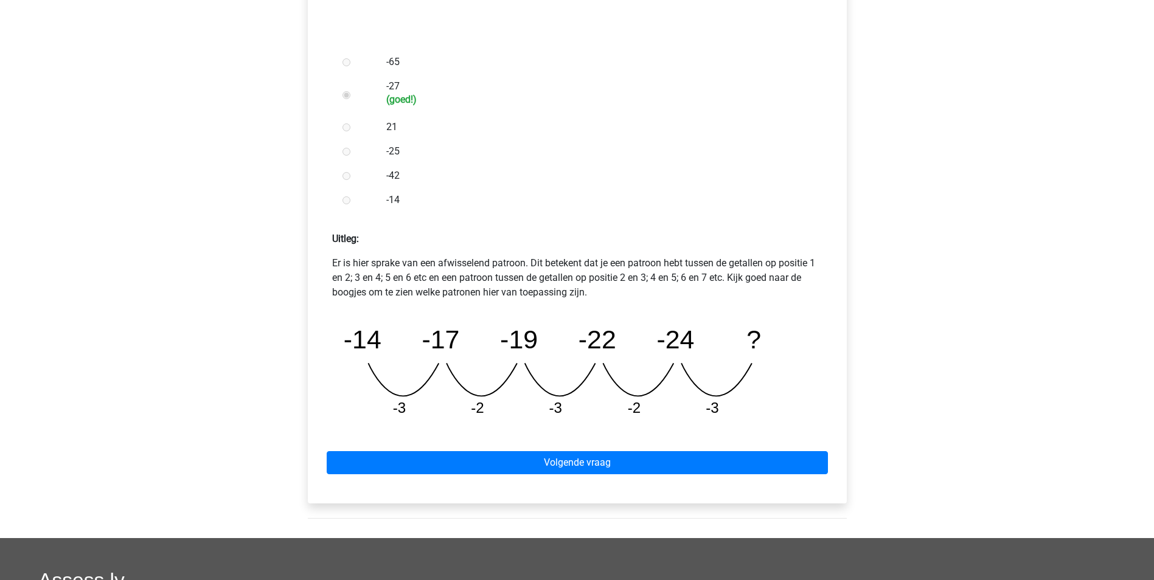
scroll to position [333, 0]
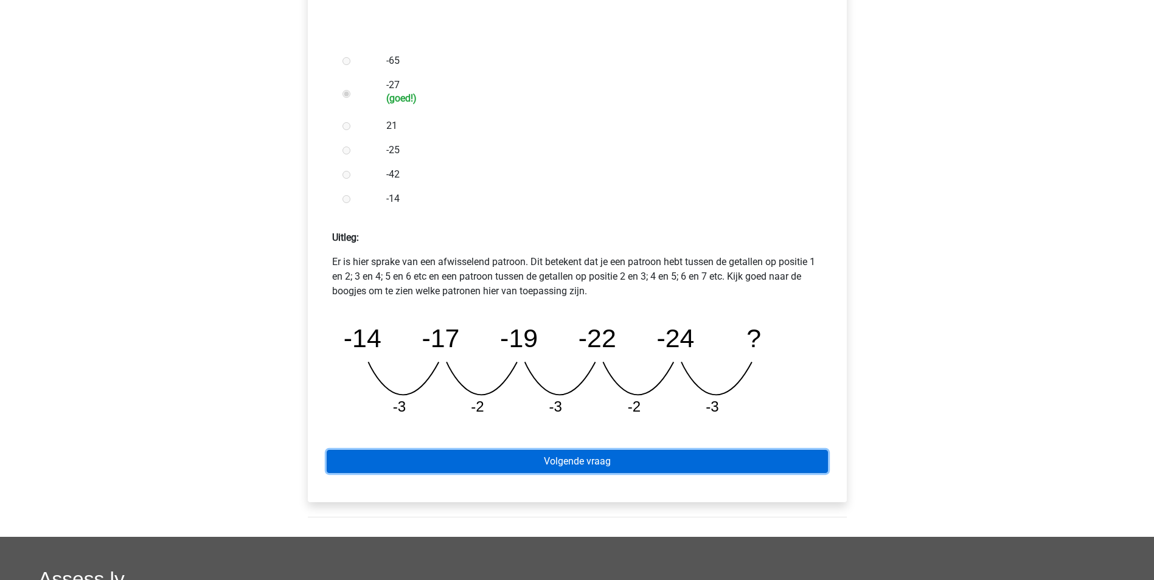
click at [615, 461] on link "Volgende vraag" at bounding box center [577, 461] width 501 height 23
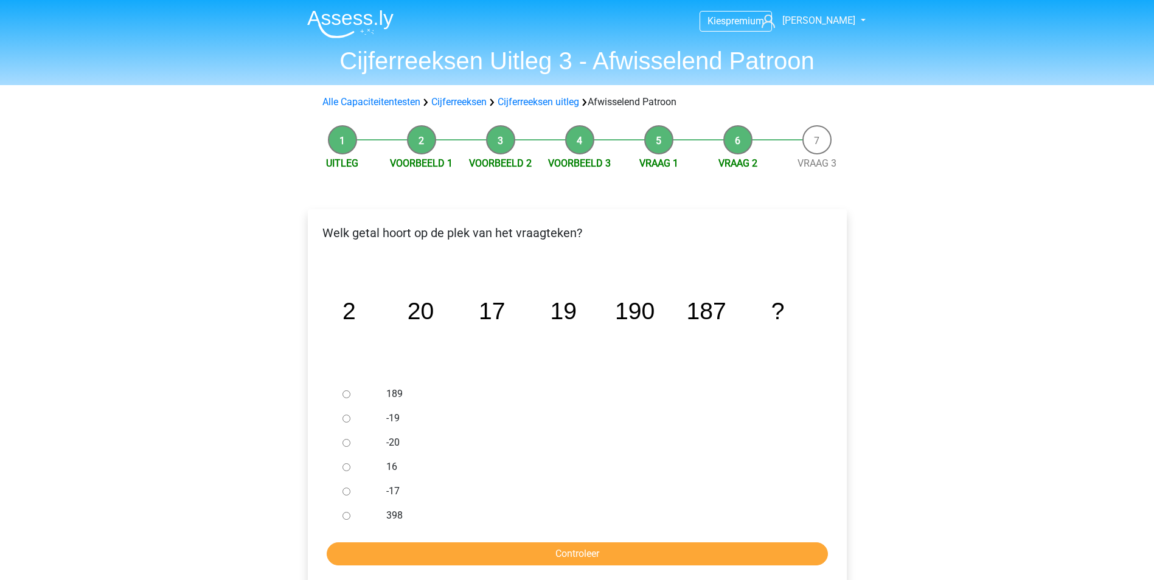
click at [348, 397] on input "189" at bounding box center [346, 394] width 8 height 8
radio input "true"
click at [571, 556] on input "Controleer" at bounding box center [577, 553] width 501 height 23
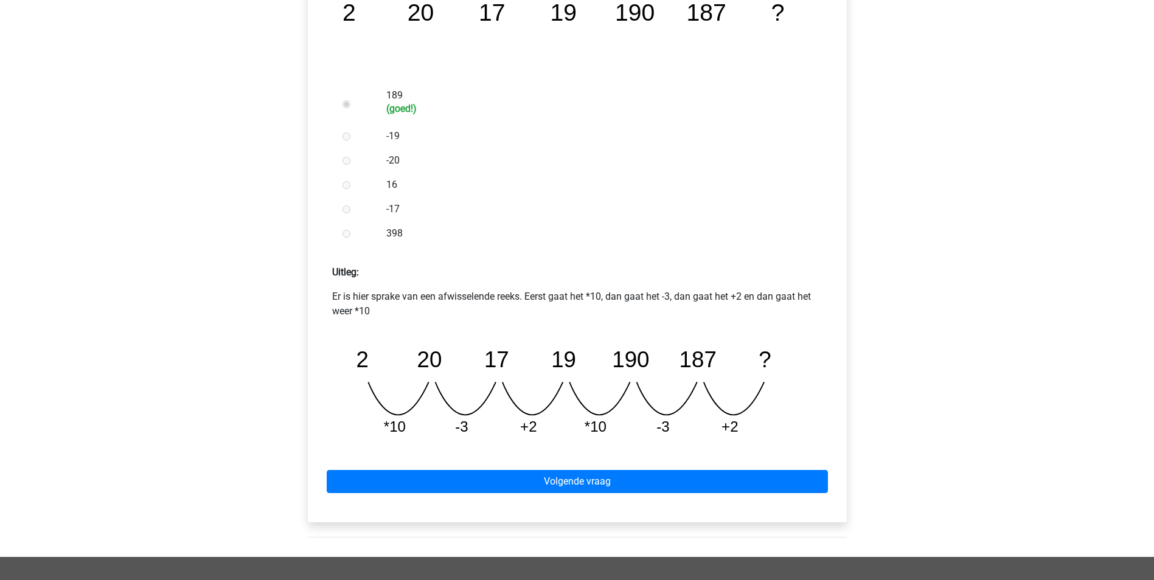
scroll to position [394, 0]
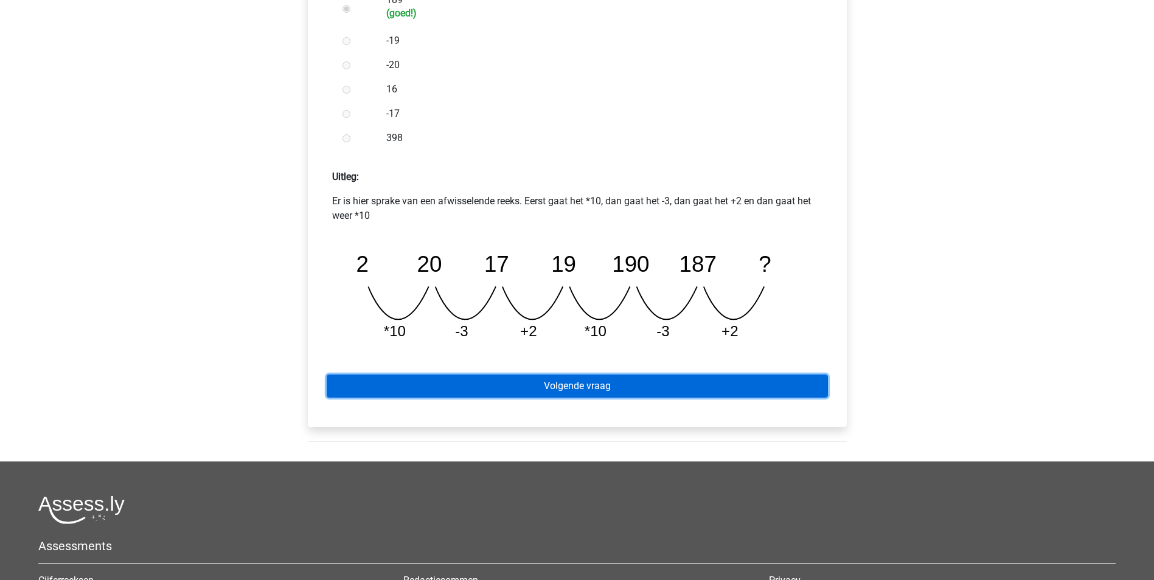
click at [593, 381] on link "Volgende vraag" at bounding box center [577, 386] width 501 height 23
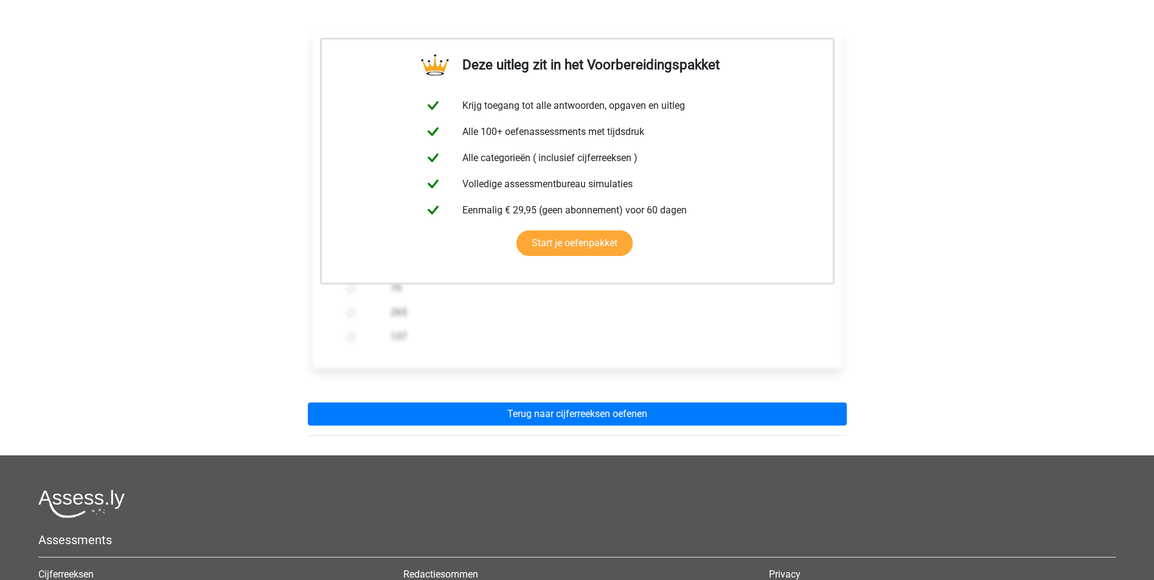
scroll to position [185, 0]
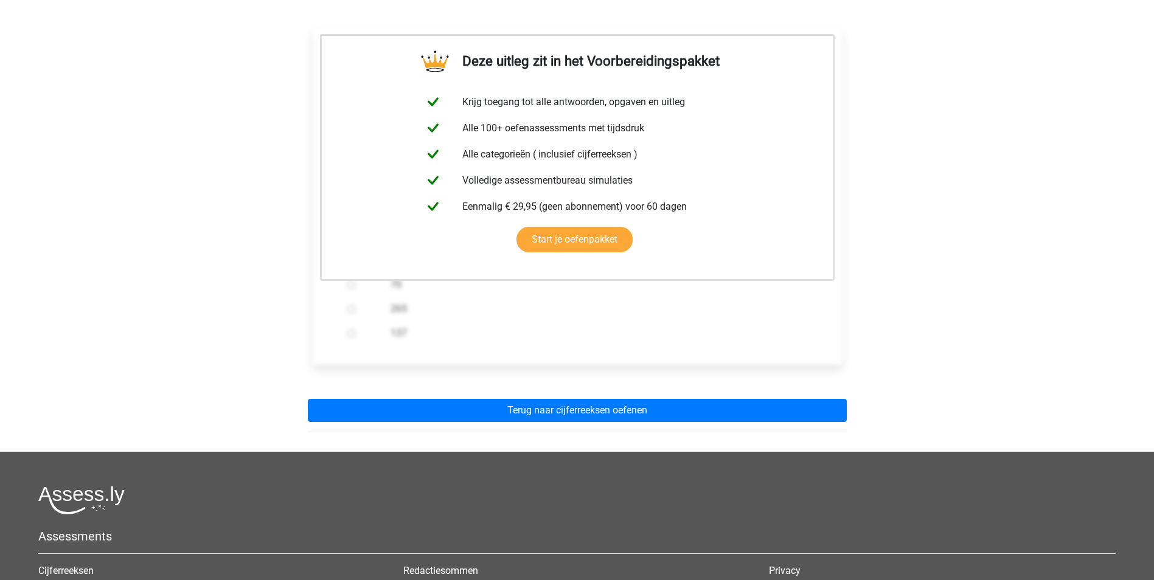
click at [984, 167] on div "Kies premium Gerard gerard.holzken@hotmail.nl" at bounding box center [577, 294] width 1154 height 958
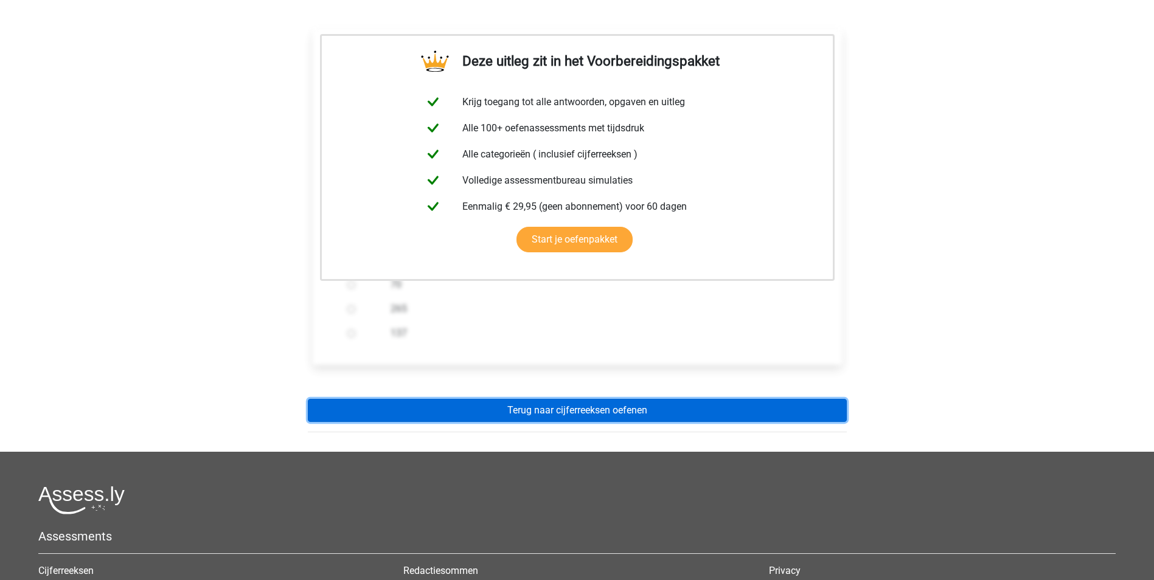
click at [597, 409] on link "Terug naar cijferreeksen oefenen" at bounding box center [577, 410] width 539 height 23
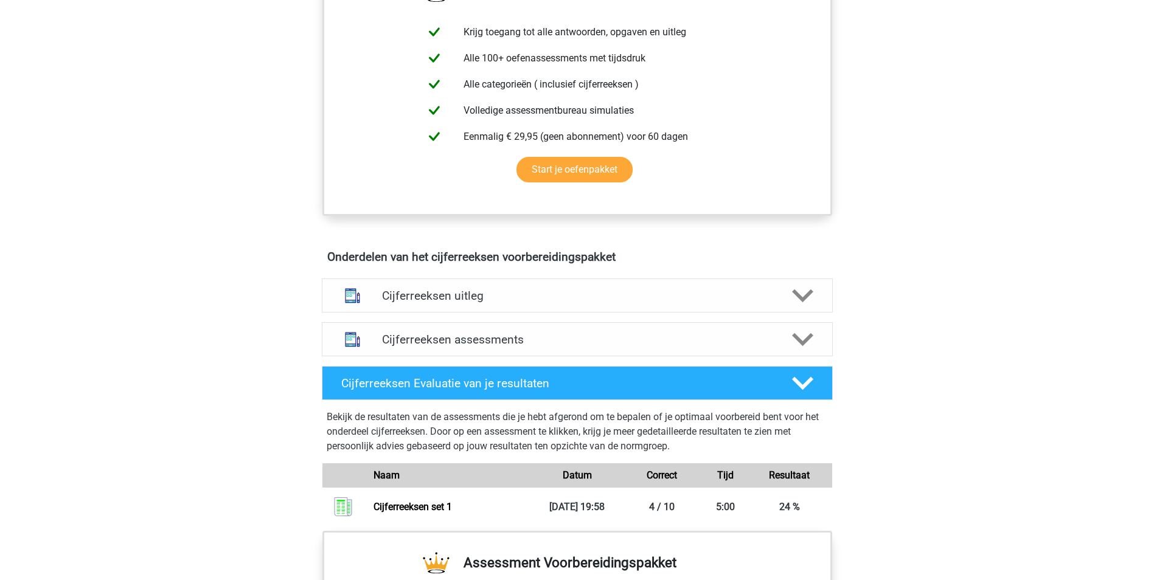
scroll to position [531, 0]
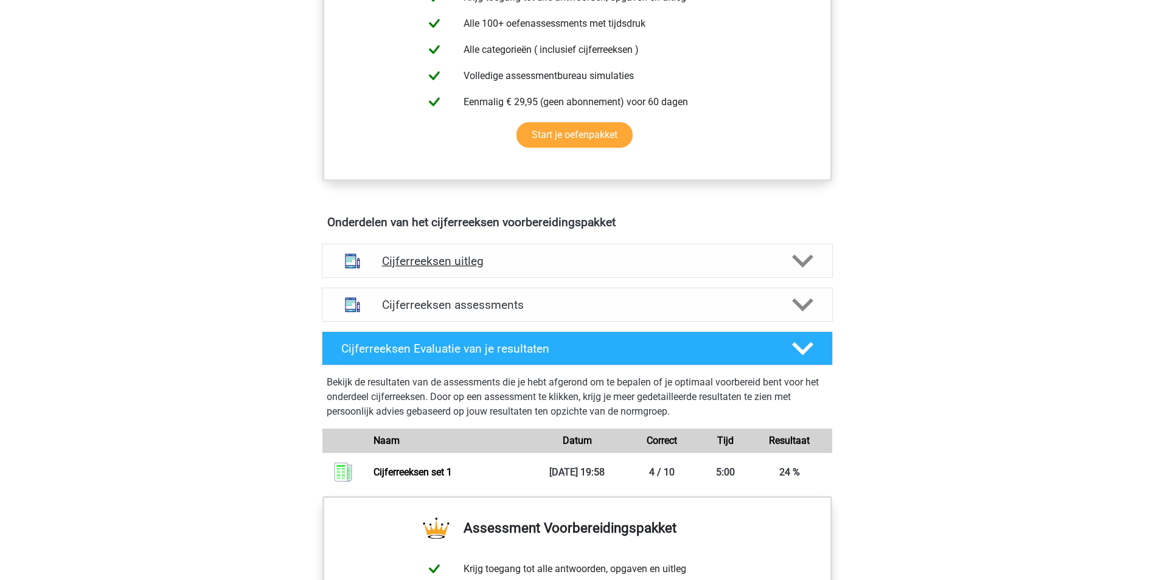
click at [803, 268] on polygon at bounding box center [802, 261] width 21 height 13
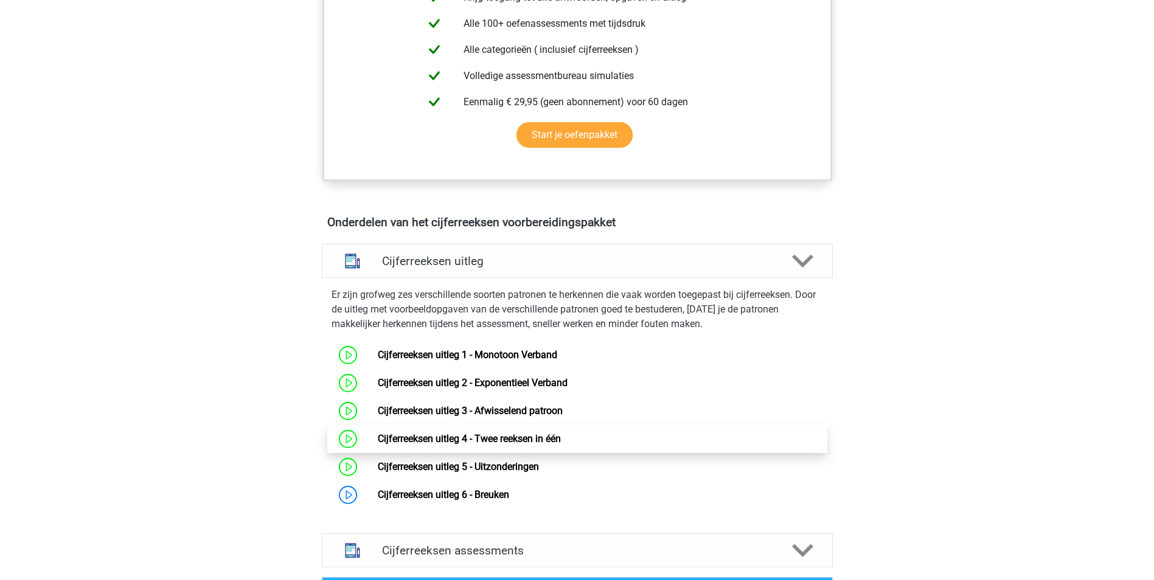
click at [548, 444] on link "Cijferreeksen uitleg 4 - Twee reeksen in één" at bounding box center [469, 439] width 183 height 12
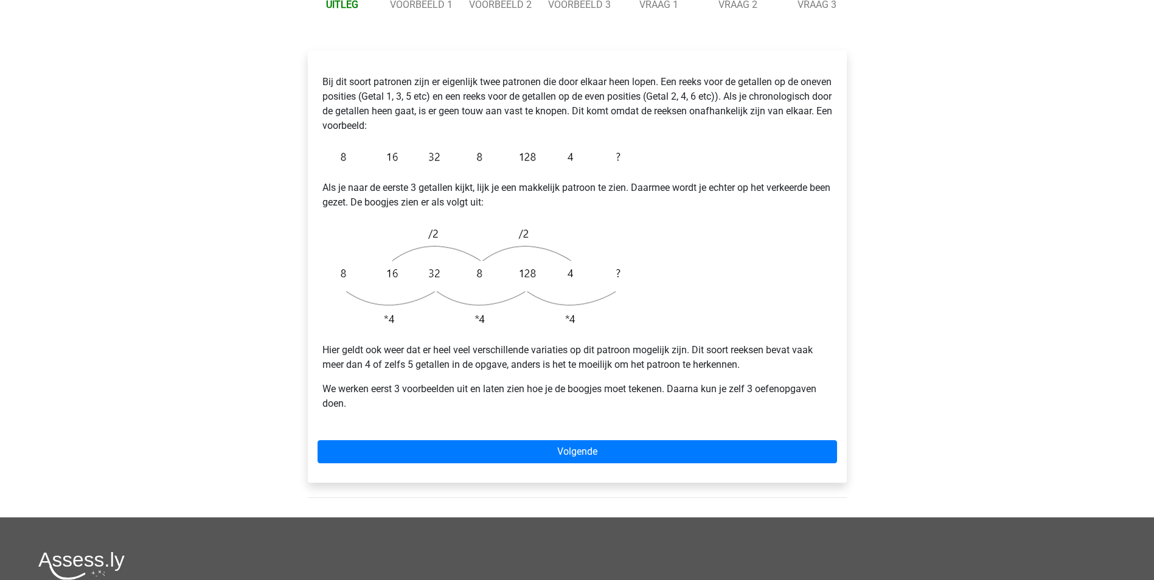
scroll to position [198, 0]
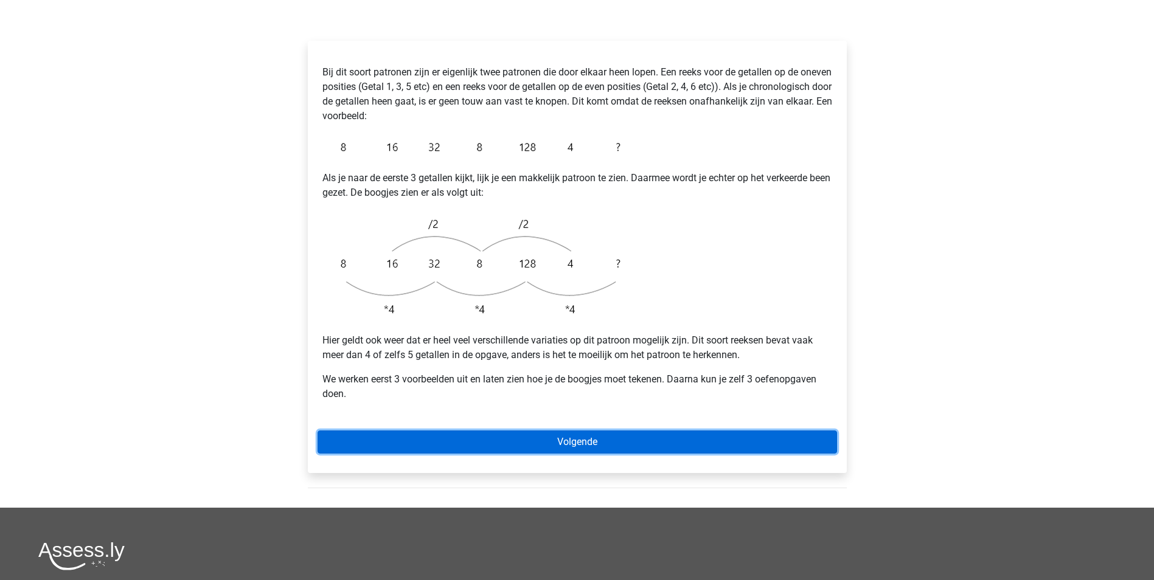
click at [577, 431] on link "Volgende" at bounding box center [576, 442] width 519 height 23
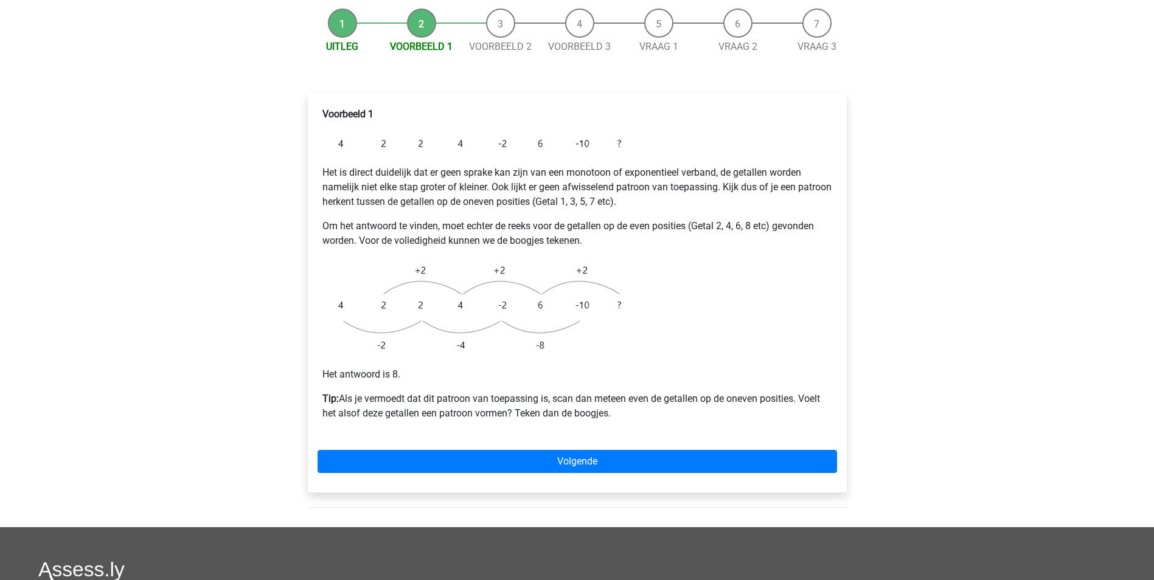
scroll to position [147, 0]
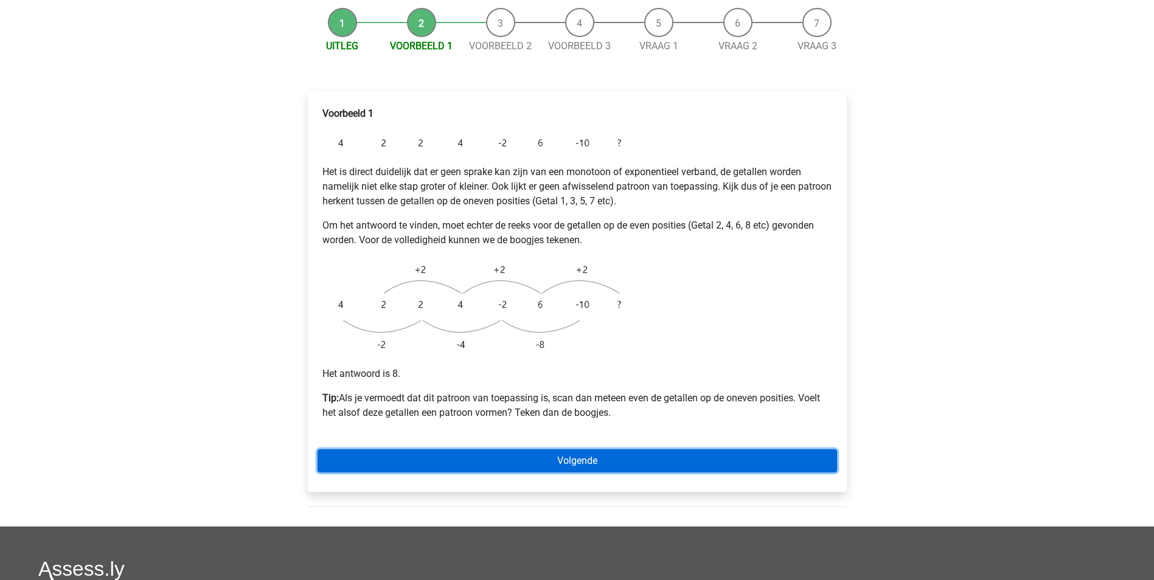
click at [565, 449] on link "Volgende" at bounding box center [576, 460] width 519 height 23
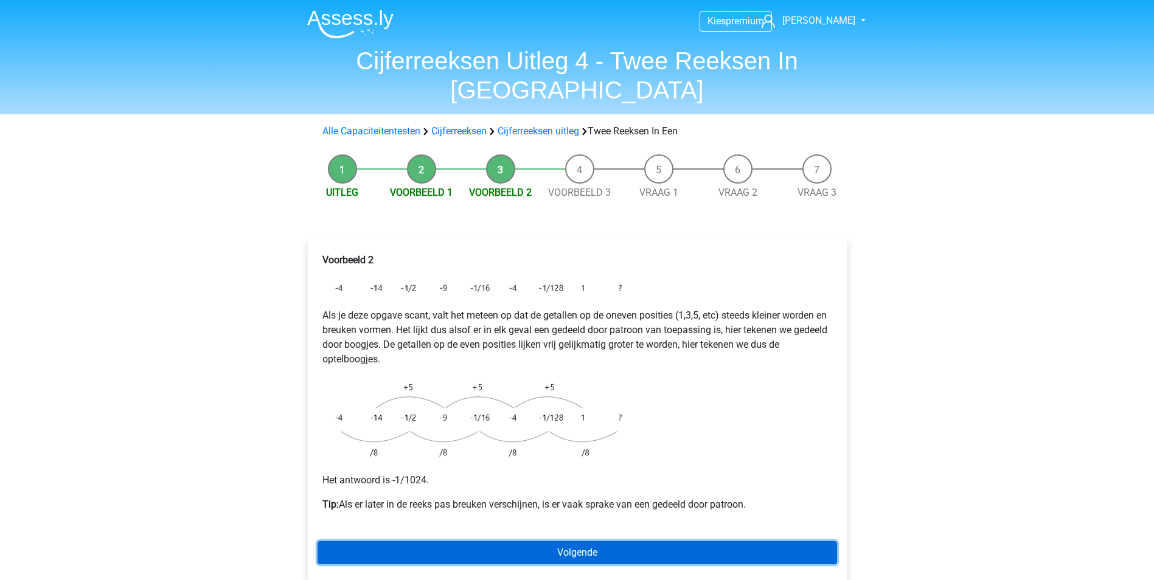
click at [584, 541] on link "Volgende" at bounding box center [576, 552] width 519 height 23
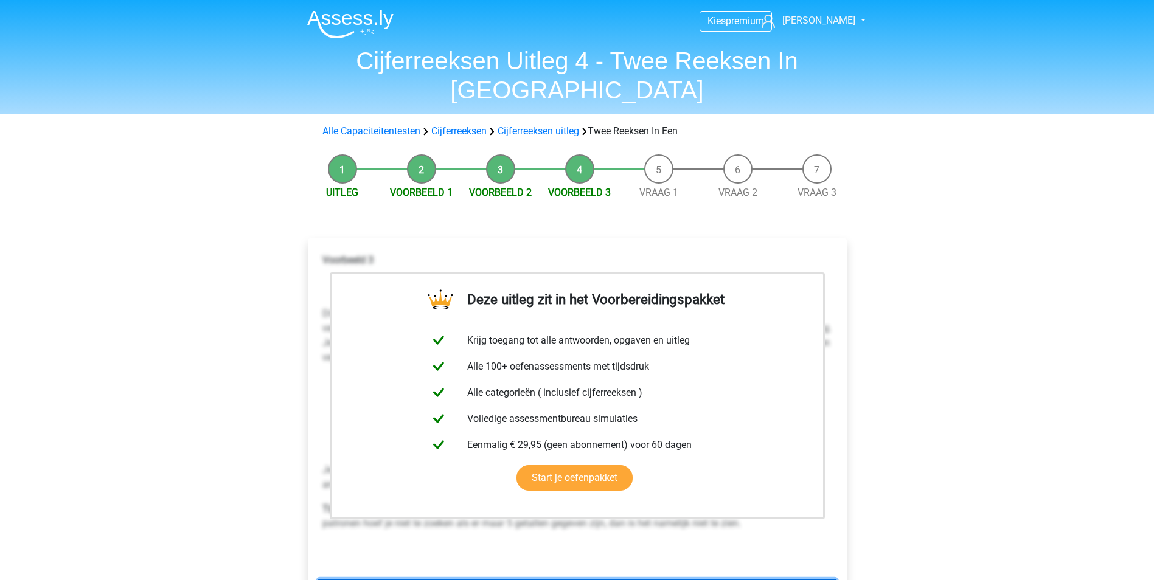
click at [583, 579] on link "Volgende" at bounding box center [576, 590] width 519 height 23
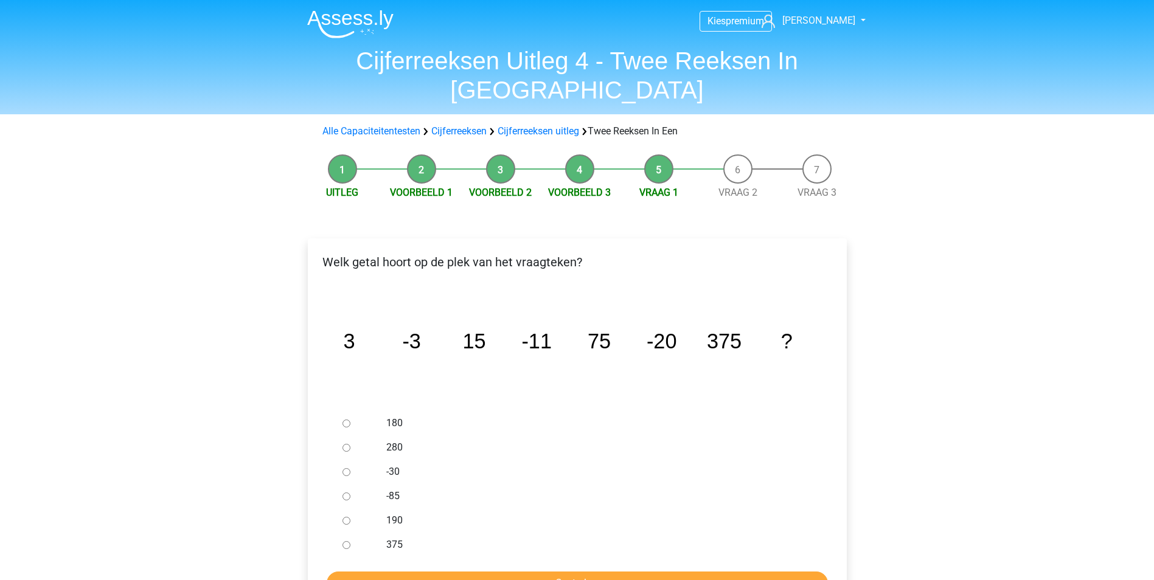
click at [347, 468] on input "-30" at bounding box center [346, 472] width 8 height 8
radio input "true"
click at [585, 572] on input "Controleer" at bounding box center [577, 583] width 501 height 23
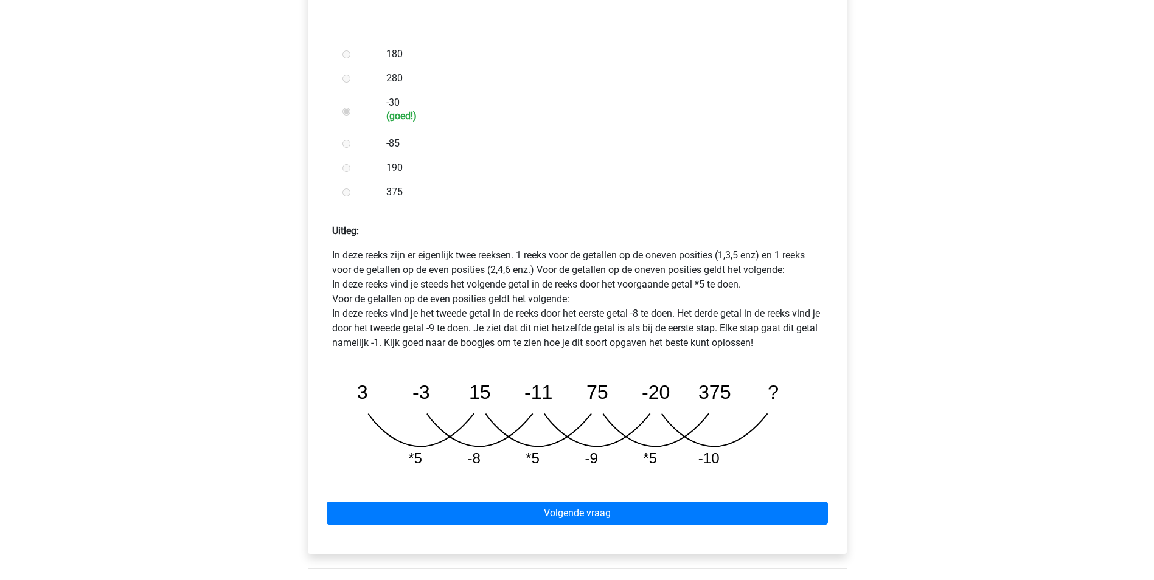
scroll to position [394, 0]
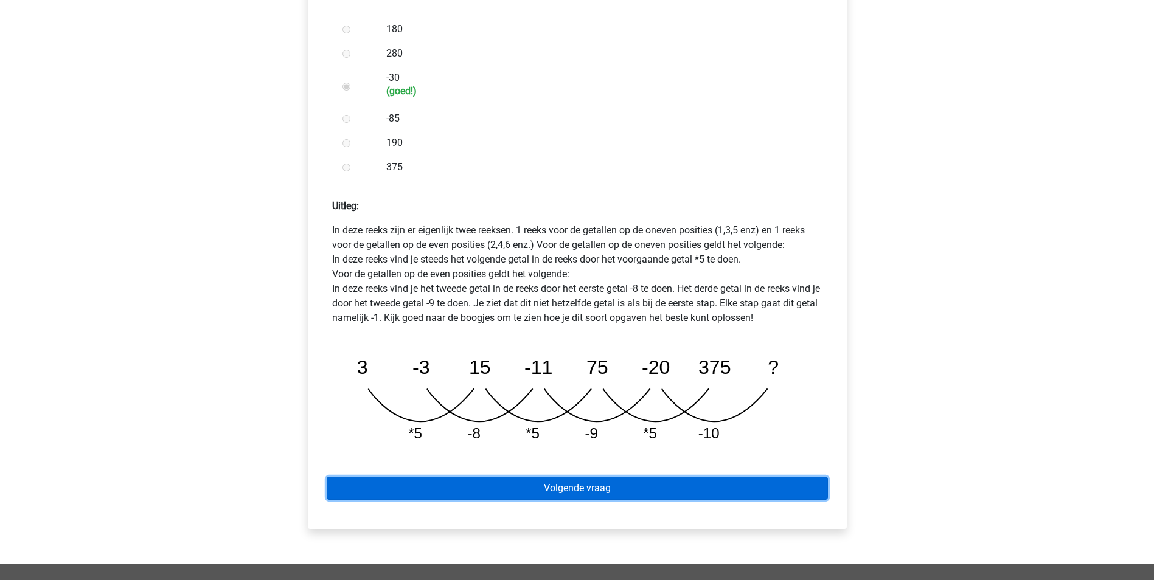
click at [579, 477] on link "Volgende vraag" at bounding box center [577, 488] width 501 height 23
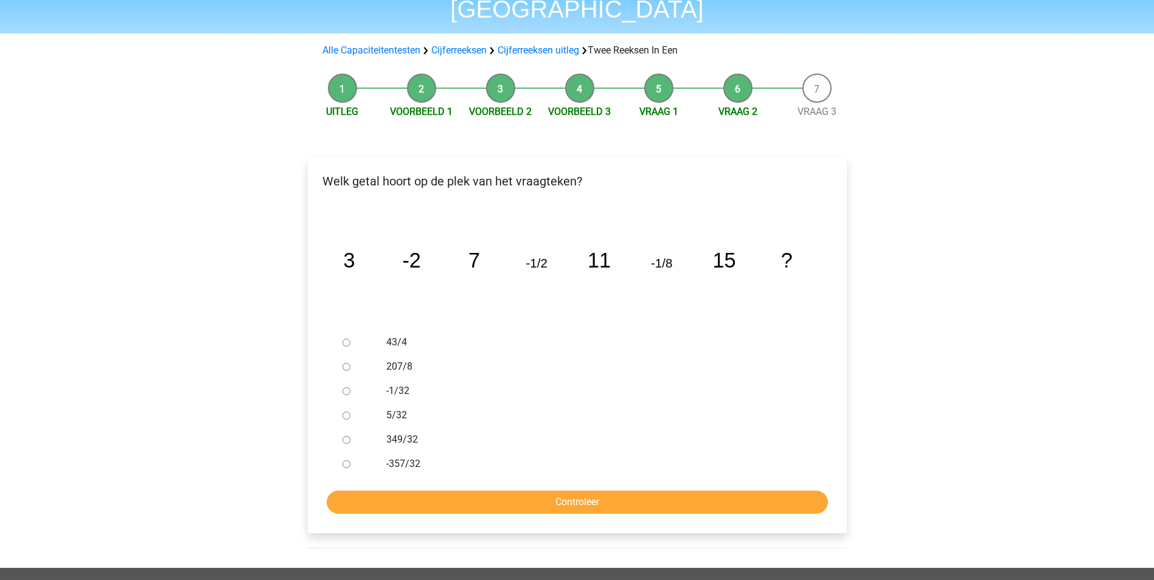
scroll to position [84, 0]
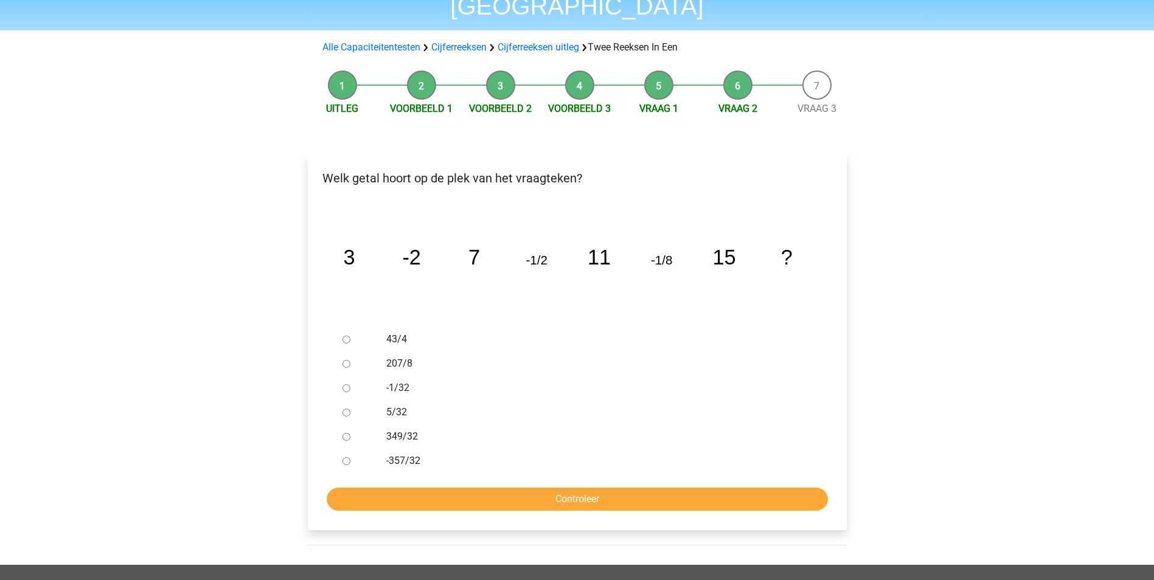
click at [348, 384] on input "-1/32" at bounding box center [346, 388] width 8 height 8
radio input "true"
click at [586, 488] on input "Controleer" at bounding box center [577, 499] width 501 height 23
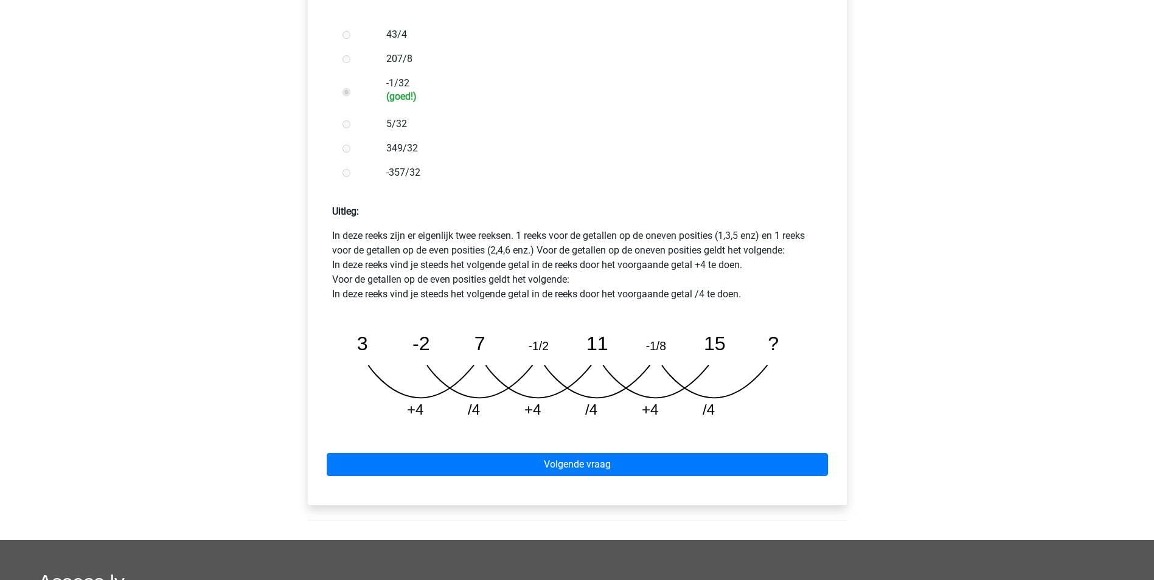
scroll to position [392, 0]
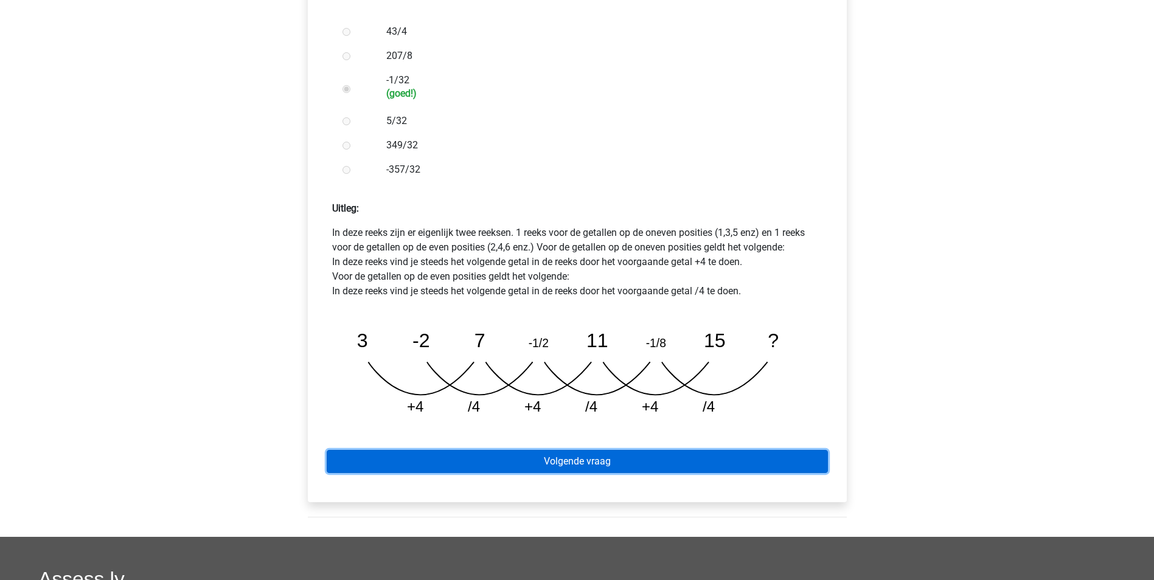
click at [573, 450] on link "Volgende vraag" at bounding box center [577, 461] width 501 height 23
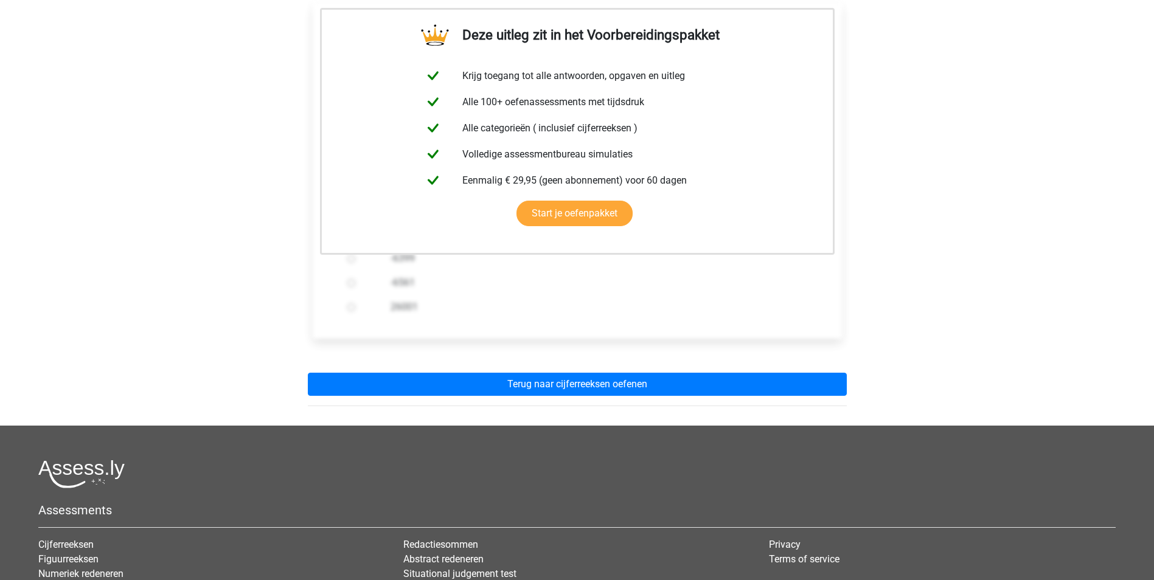
scroll to position [241, 0]
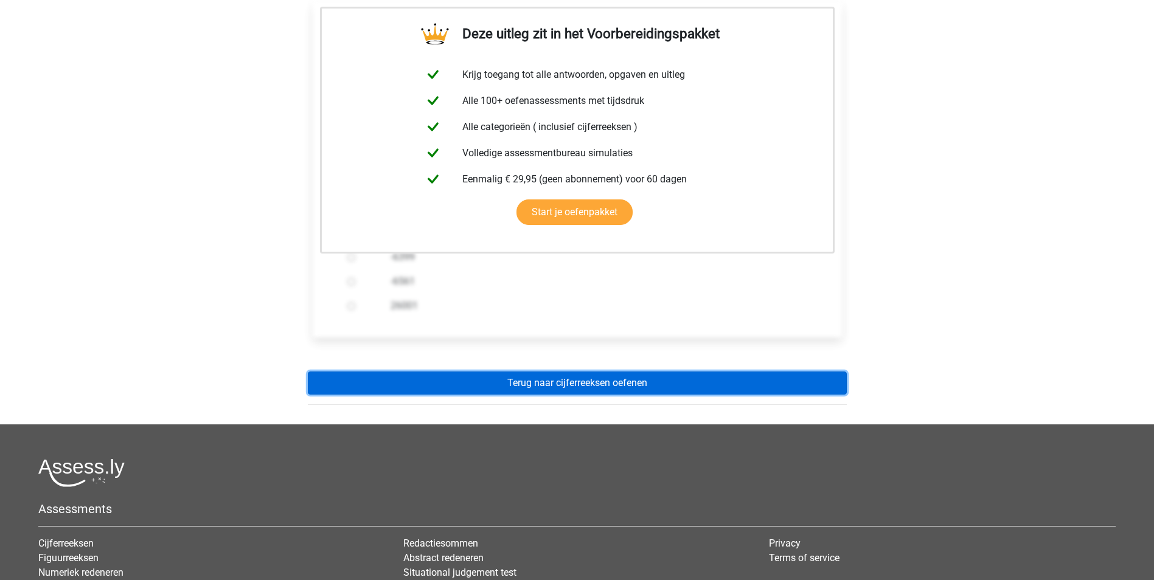
click at [598, 372] on link "Terug naar cijferreeksen oefenen" at bounding box center [577, 383] width 539 height 23
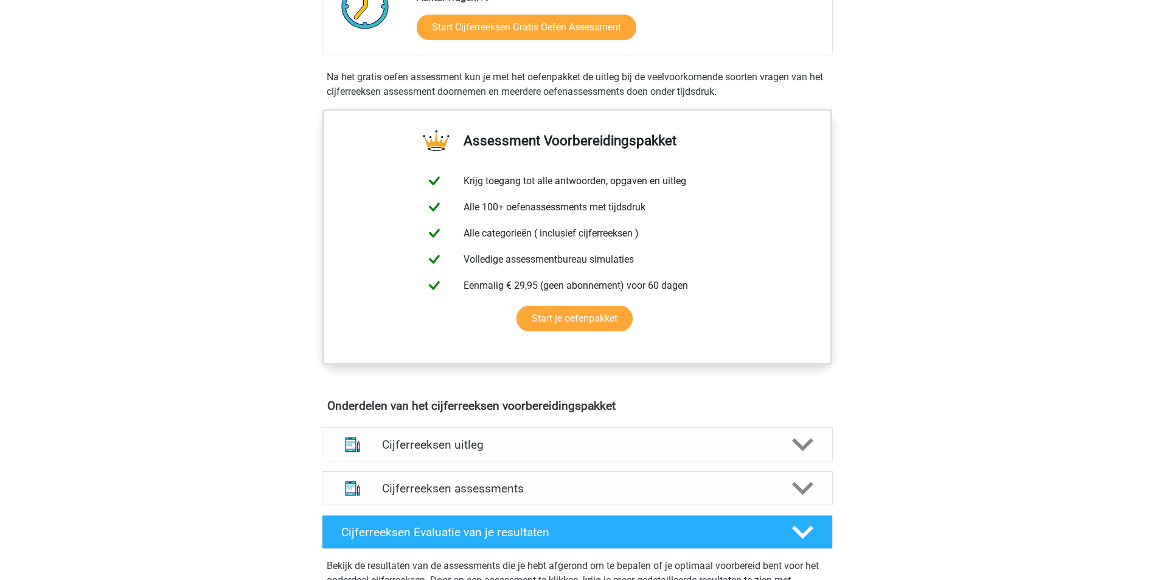
scroll to position [443, 0]
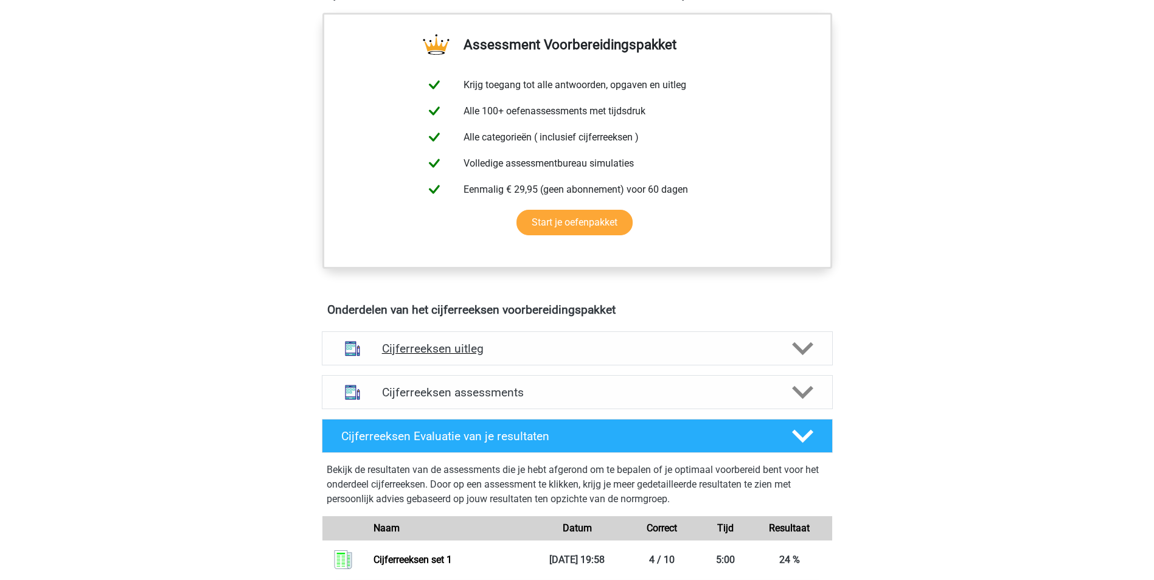
click at [799, 358] on icon at bounding box center [802, 348] width 21 height 21
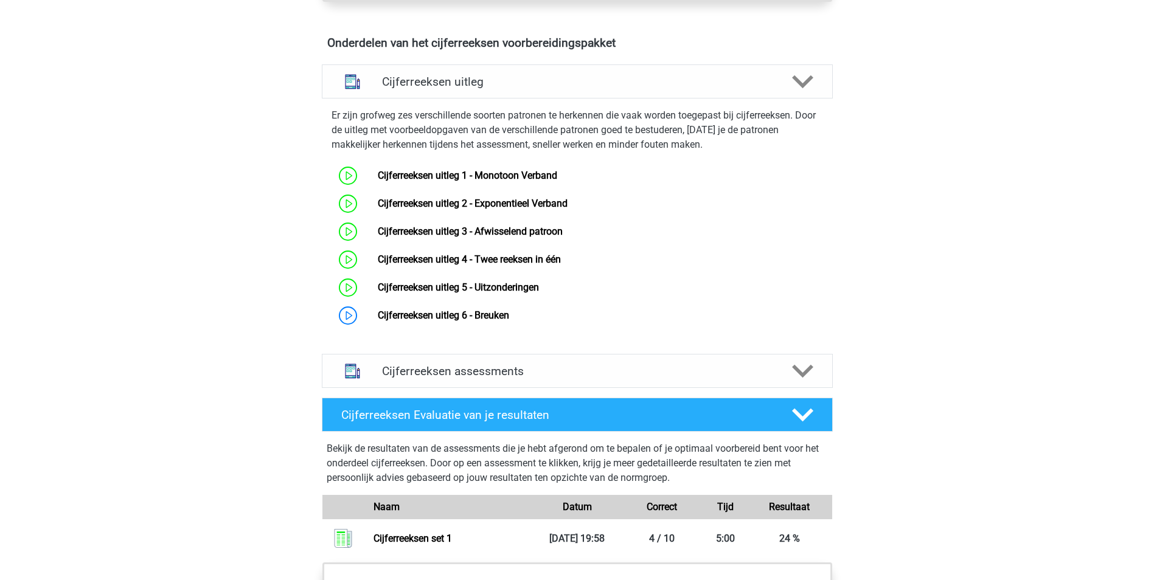
scroll to position [716, 0]
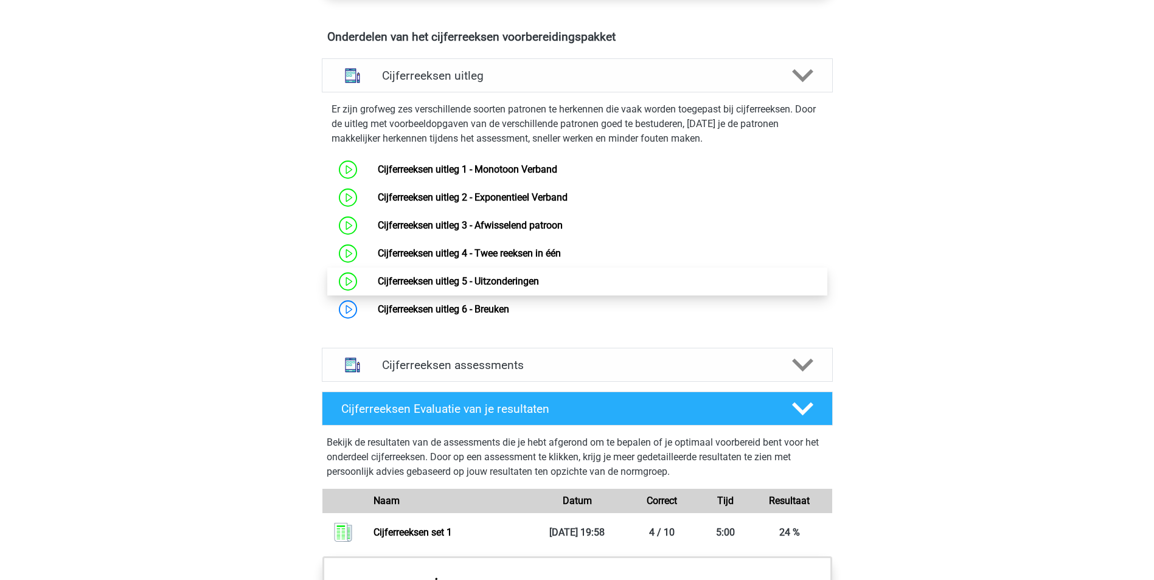
click at [504, 287] on link "Cijferreeksen uitleg 5 - Uitzonderingen" at bounding box center [458, 281] width 161 height 12
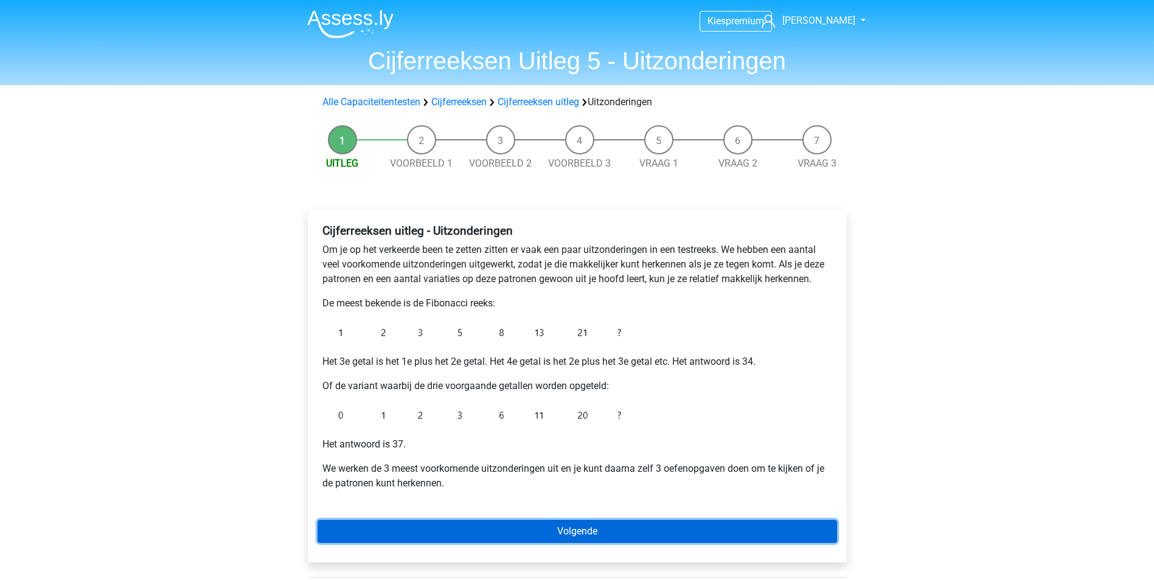
click at [571, 527] on link "Volgende" at bounding box center [576, 531] width 519 height 23
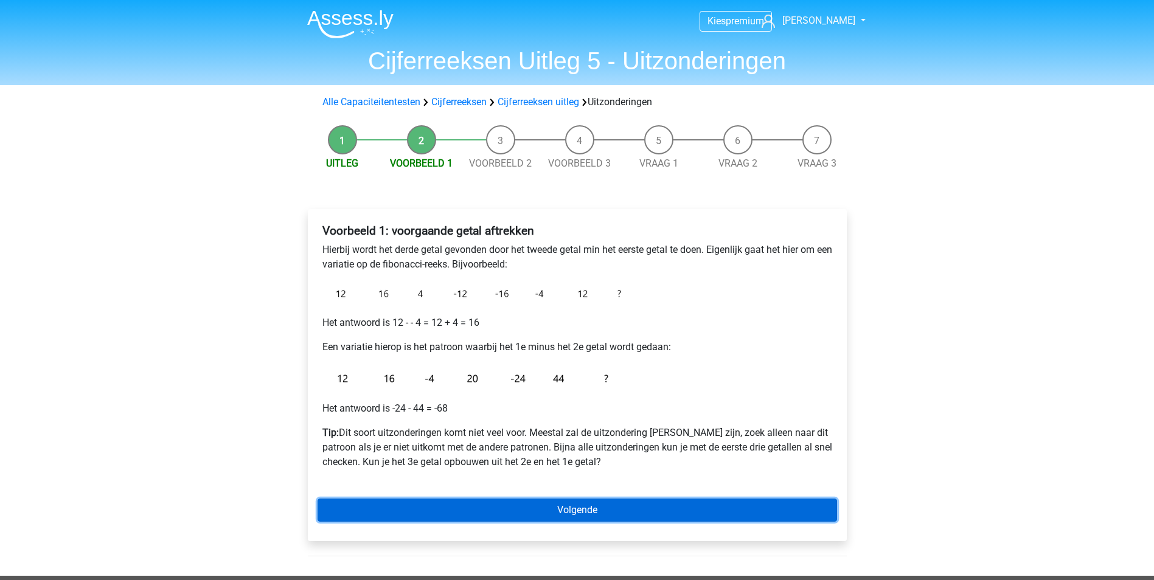
click at [568, 507] on link "Volgende" at bounding box center [576, 510] width 519 height 23
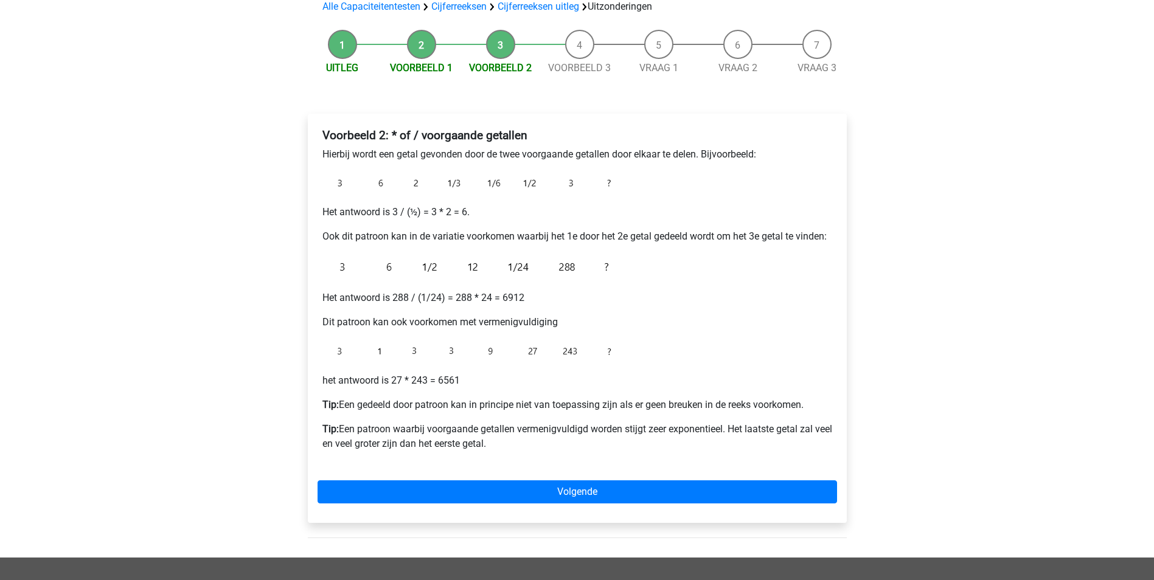
scroll to position [97, 0]
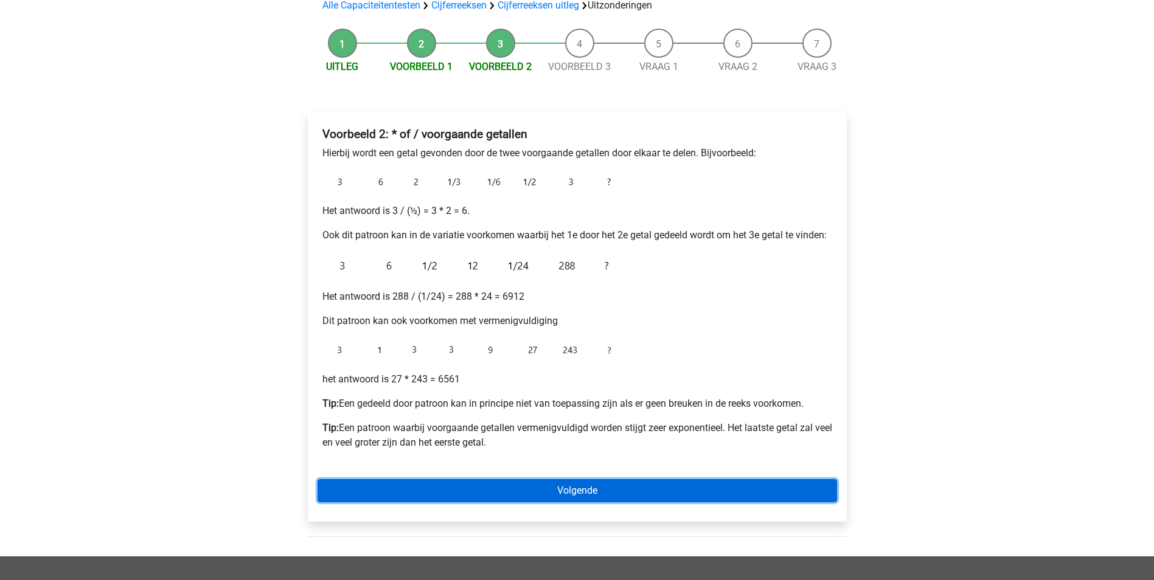
click at [579, 488] on link "Volgende" at bounding box center [576, 490] width 519 height 23
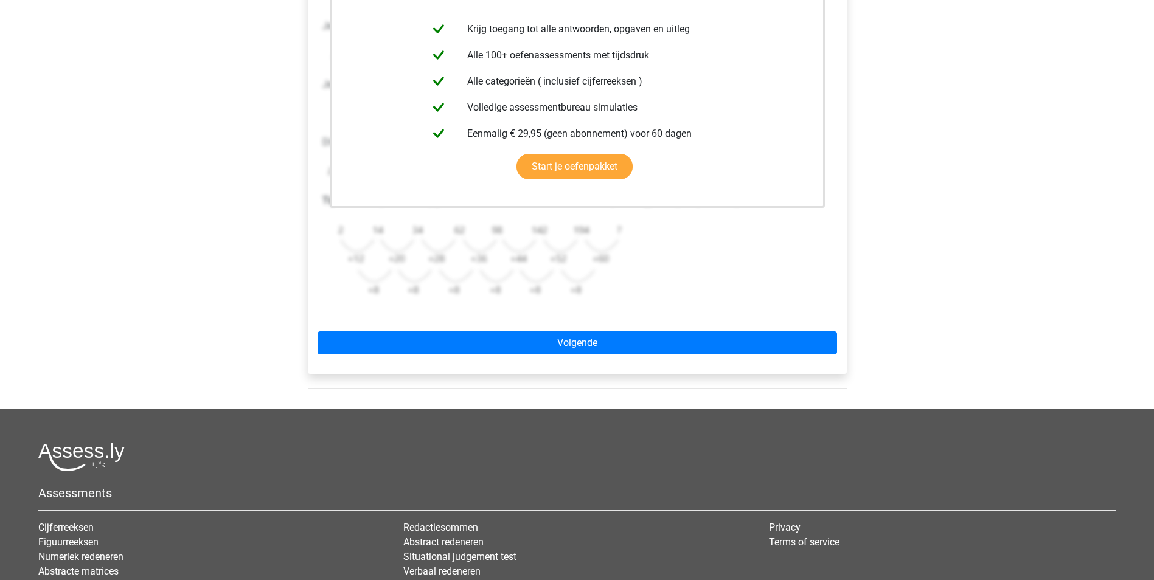
scroll to position [286, 0]
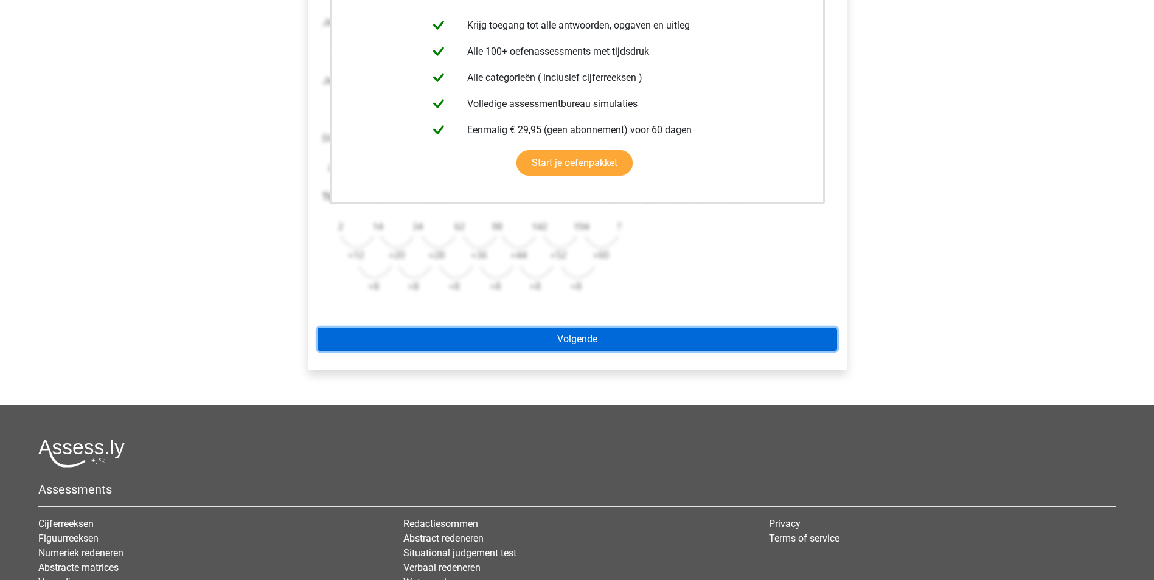
click at [599, 336] on link "Volgende" at bounding box center [576, 339] width 519 height 23
